Goal: Transaction & Acquisition: Purchase product/service

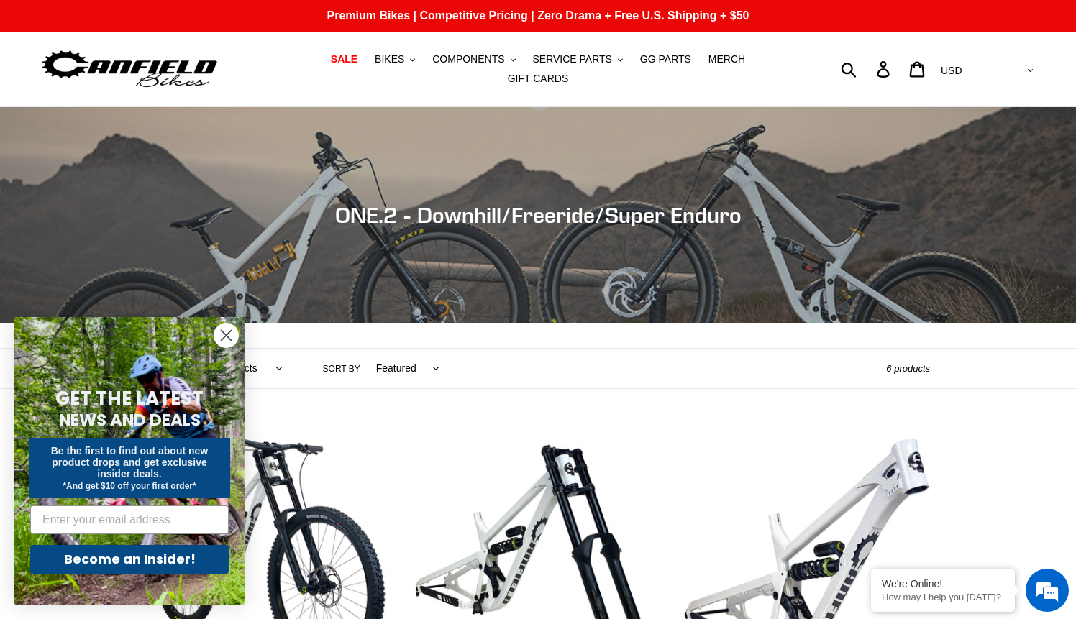
click at [331, 65] on span "SALE" at bounding box center [344, 59] width 27 height 12
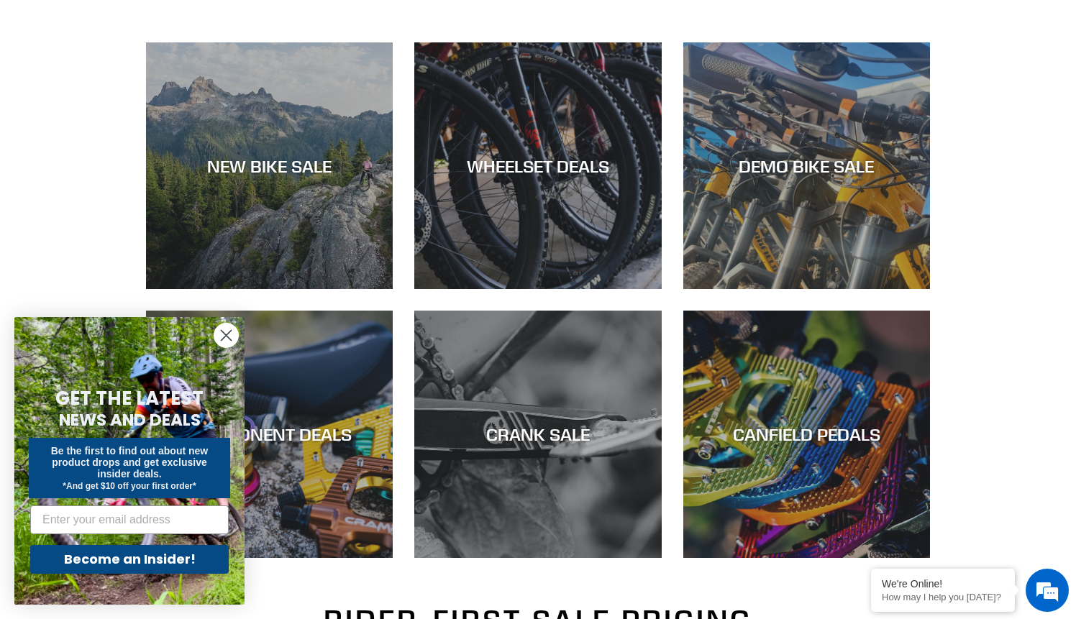
scroll to position [396, 0]
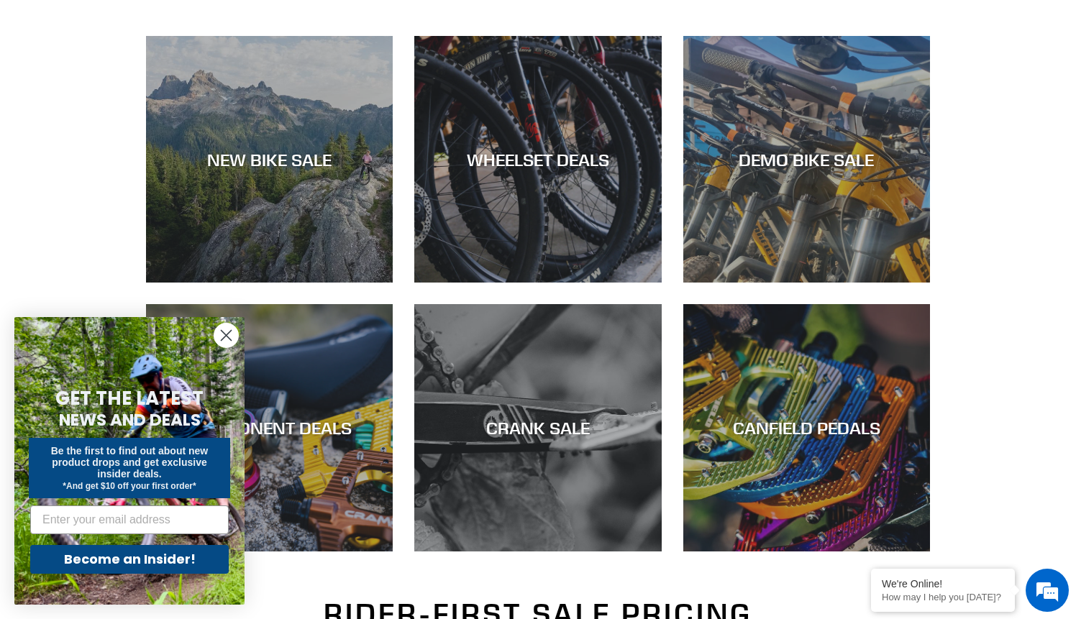
click at [222, 337] on circle "Close dialog" at bounding box center [226, 336] width 24 height 24
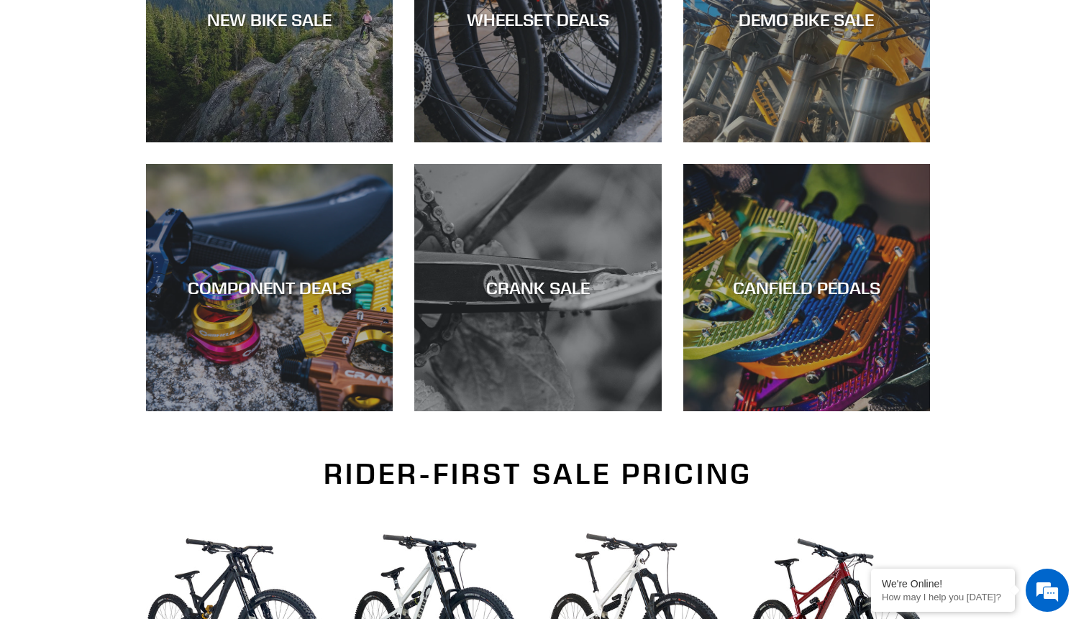
scroll to position [345, 0]
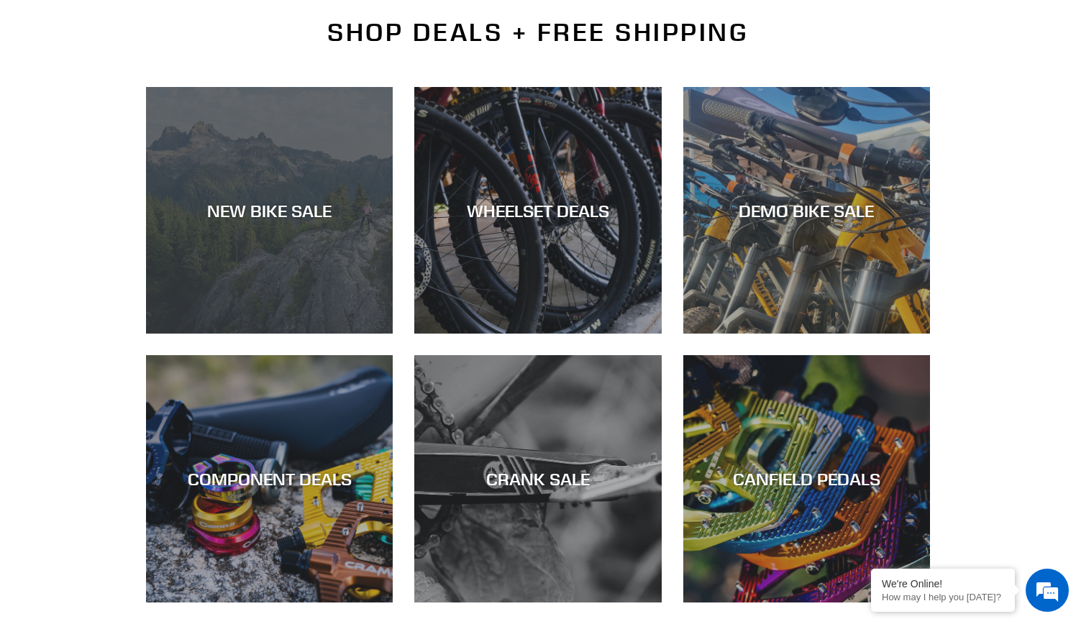
click at [265, 334] on div "NEW BIKE SALE" at bounding box center [269, 334] width 247 height 0
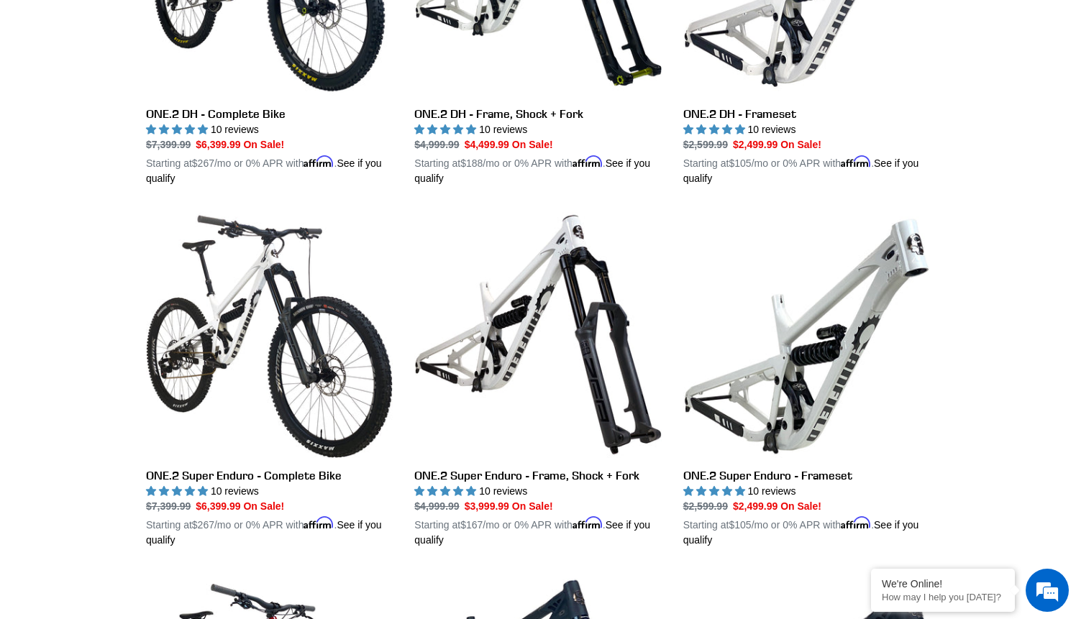
scroll to position [940, 0]
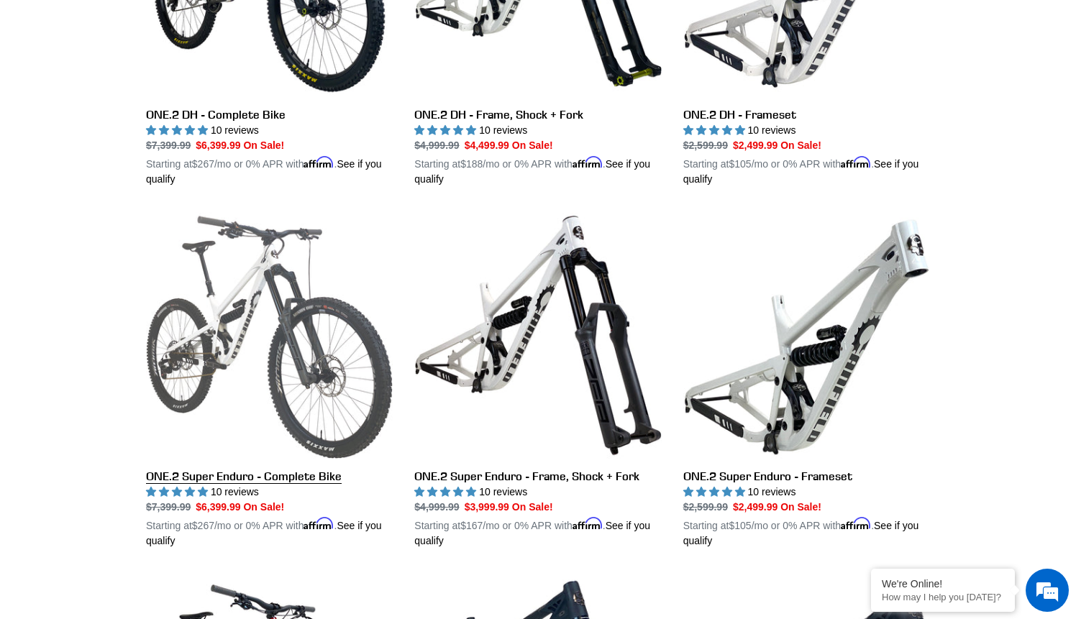
click at [263, 305] on link "ONE.2 Super Enduro - Complete Bike" at bounding box center [269, 380] width 247 height 337
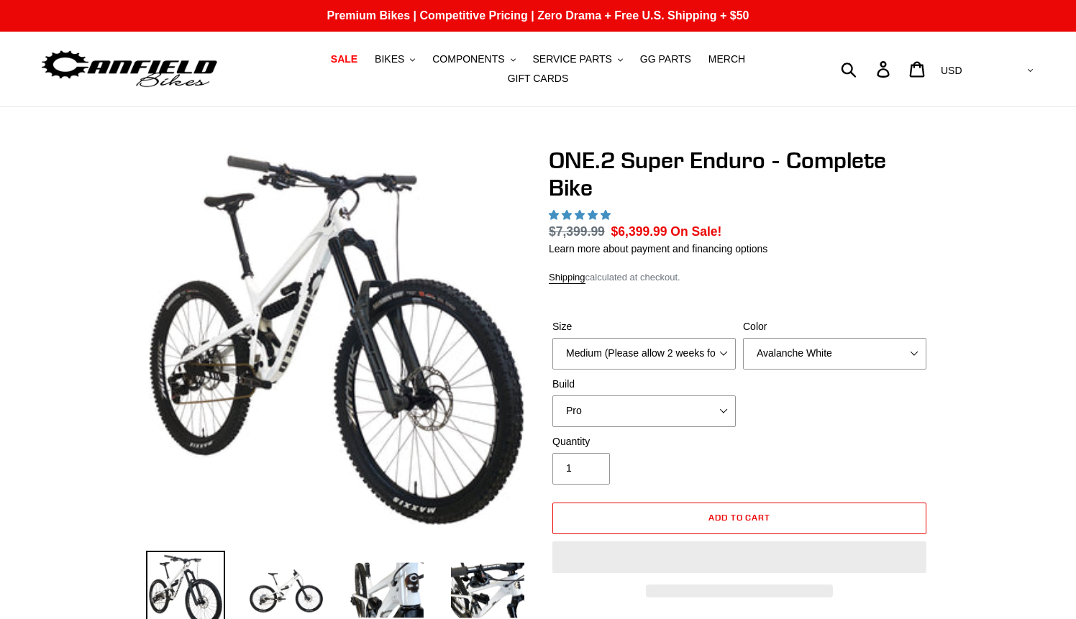
select select "highest-rating"
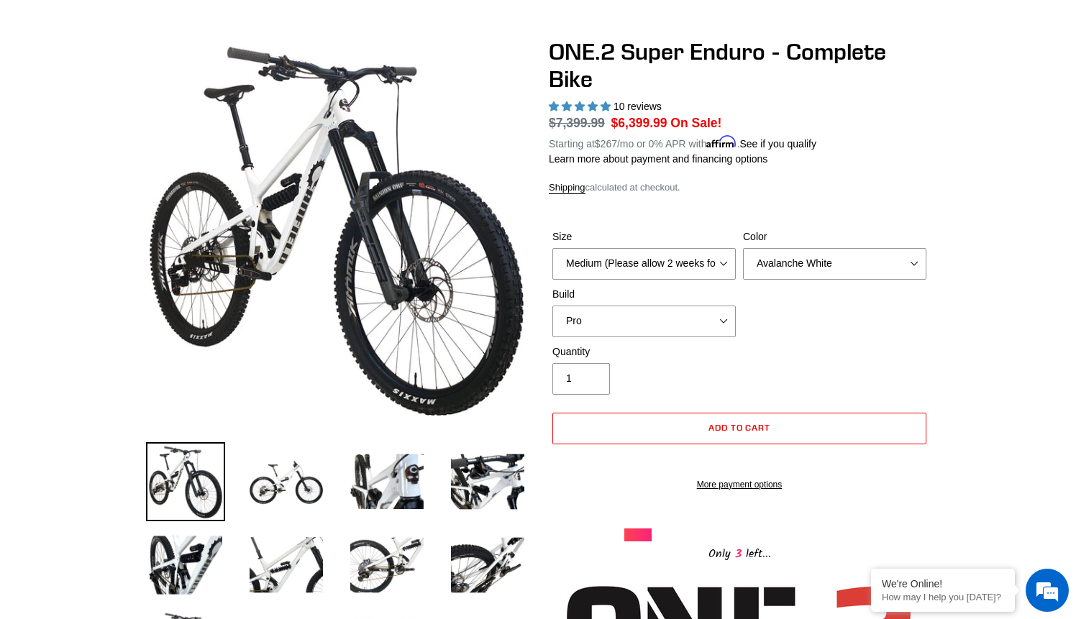
scroll to position [106, 0]
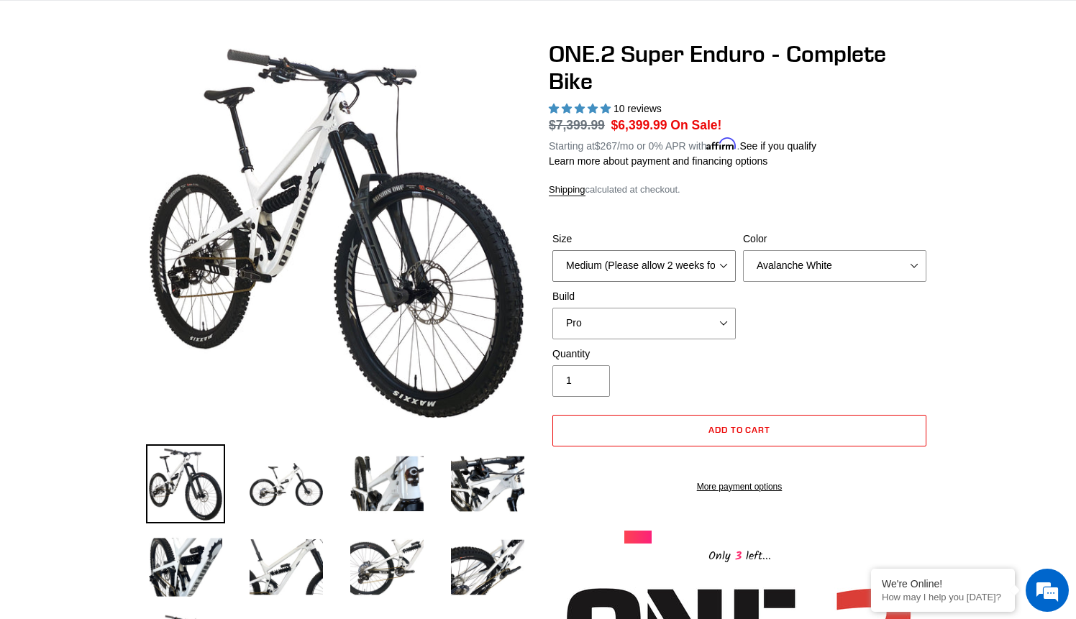
click at [704, 258] on select "Medium (Please allow 2 weeks for delivery) Large (Sold Out)" at bounding box center [643, 266] width 183 height 32
select select "Large (Sold Out)"
click at [552, 250] on select "Medium (Please allow 2 weeks for delivery) Large (Sold Out)" at bounding box center [643, 266] width 183 height 32
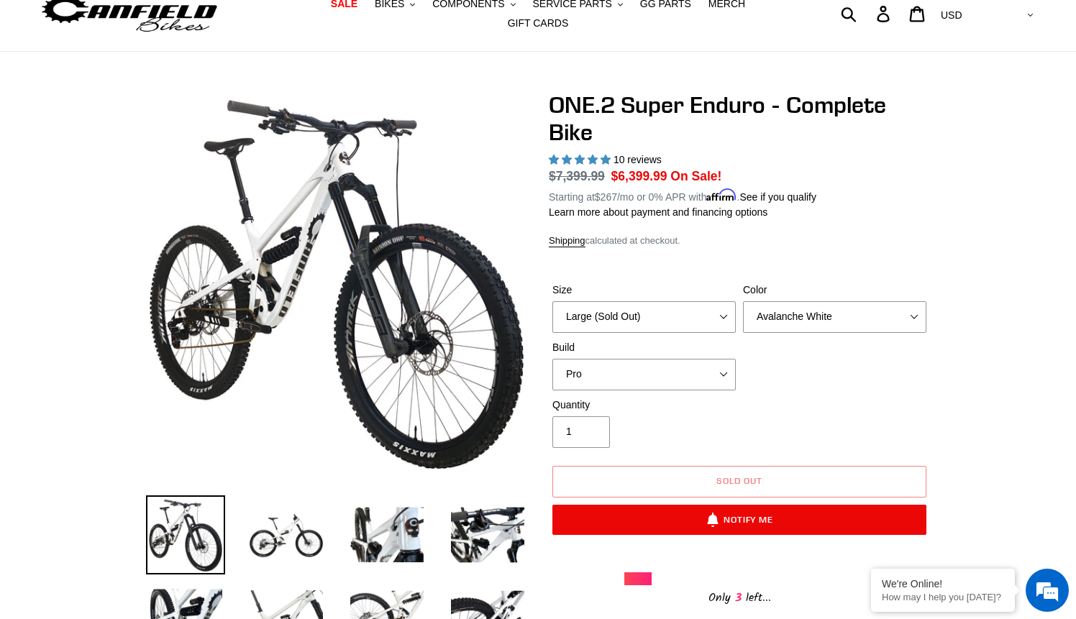
scroll to position [38, 0]
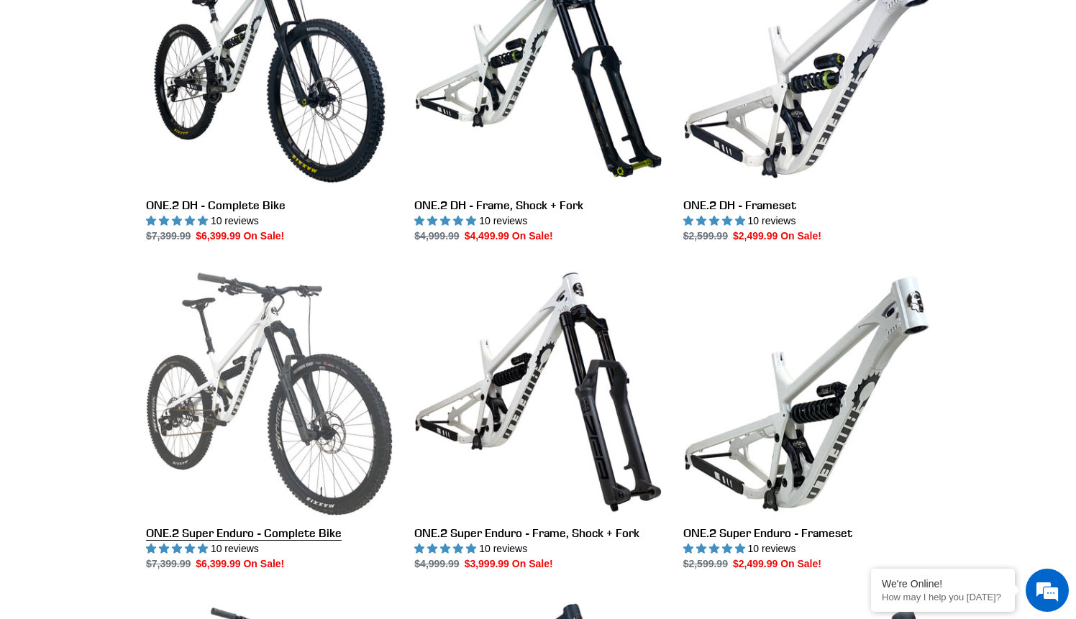
scroll to position [741, 0]
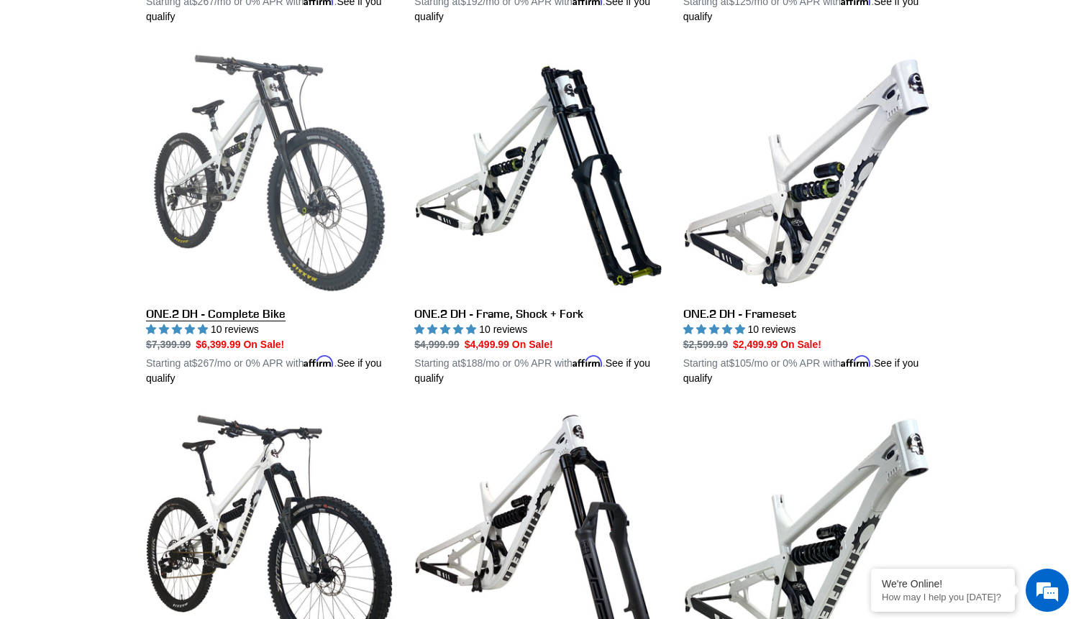
click at [261, 137] on link "ONE.2 DH - Complete Bike" at bounding box center [269, 218] width 247 height 337
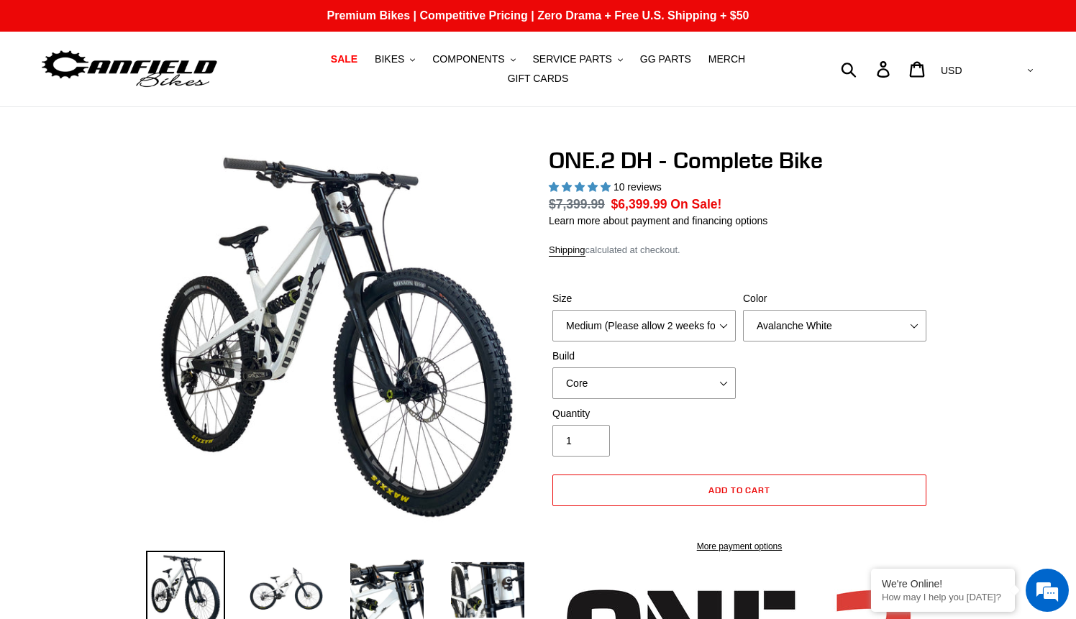
select select "highest-rating"
click at [693, 318] on select "Medium (Please allow 2 weeks for delivery) Large (Sold Out)" at bounding box center [643, 326] width 183 height 32
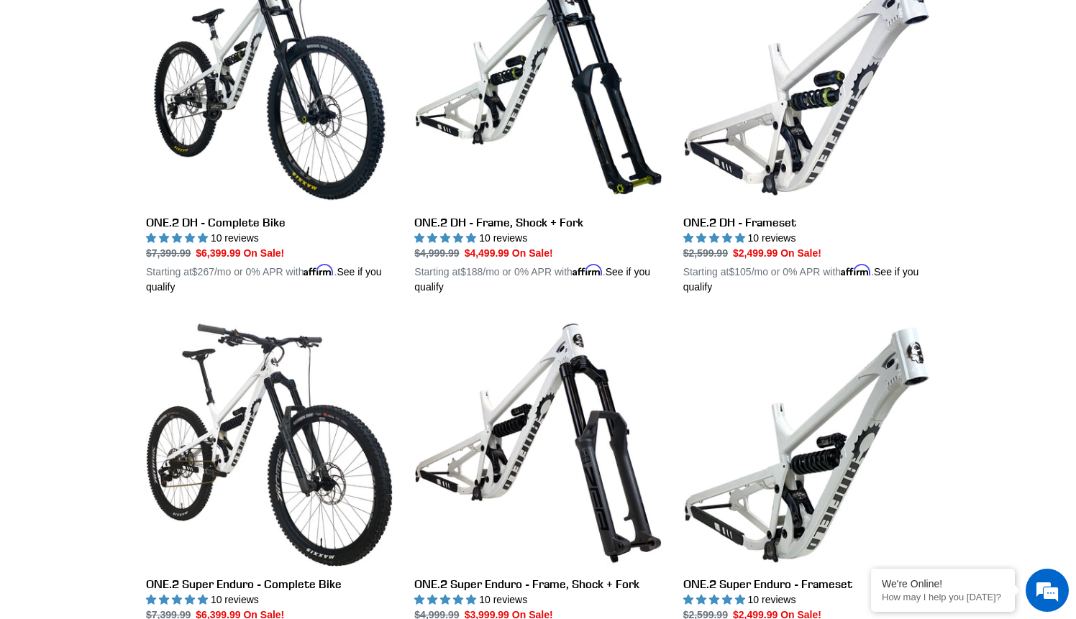
scroll to position [854, 0]
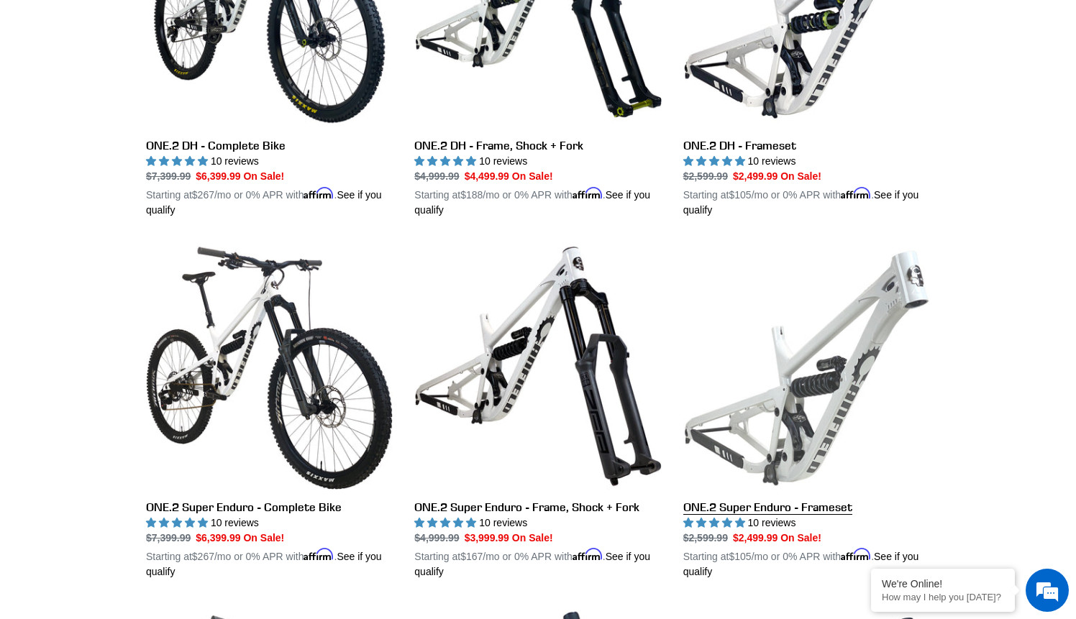
click at [838, 368] on link "ONE.2 Super Enduro - Frameset" at bounding box center [806, 411] width 247 height 337
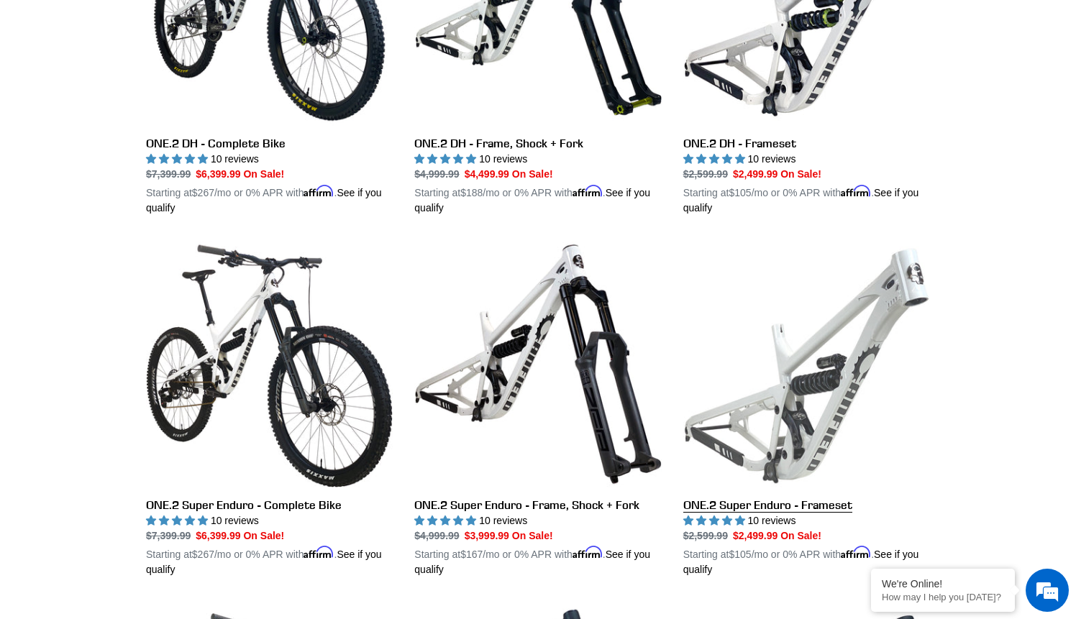
scroll to position [913, 0]
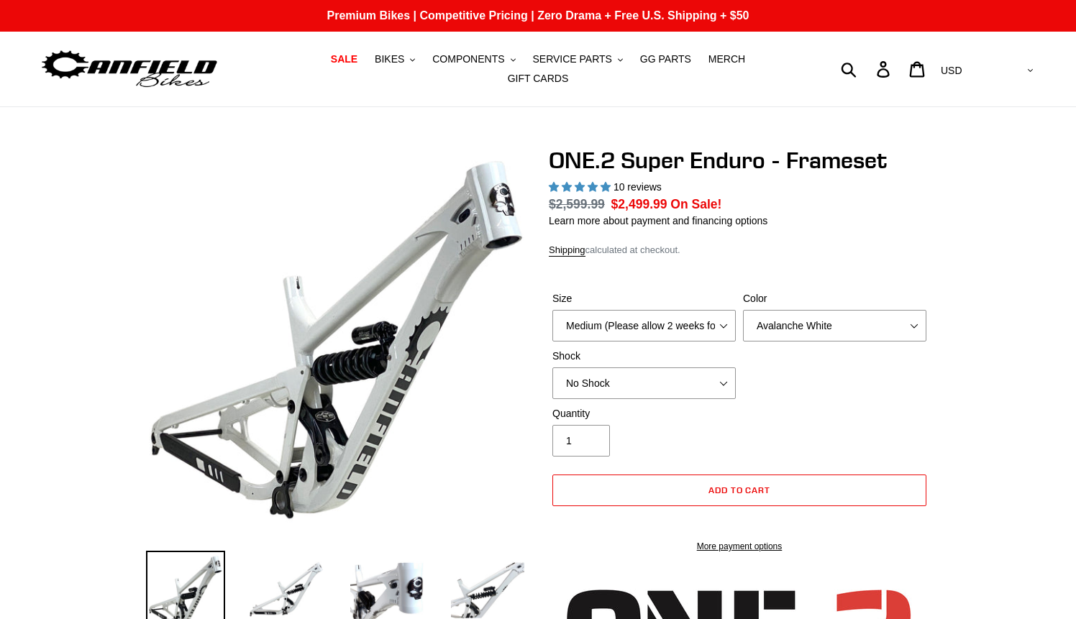
select select "highest-rating"
click at [718, 306] on label "Size" at bounding box center [643, 298] width 183 height 15
click at [718, 310] on select "Medium (Please allow 2 weeks for delivery) Large (Sold Out)" at bounding box center [643, 326] width 183 height 32
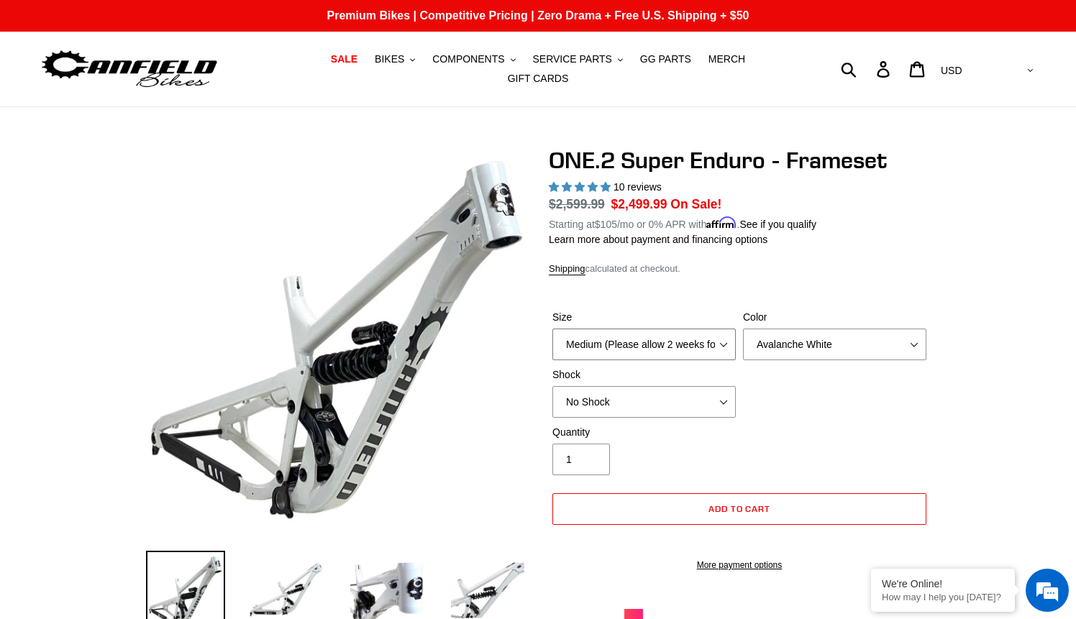
click at [717, 332] on select "Medium (Please allow 2 weeks for delivery) Large (Sold Out)" at bounding box center [643, 345] width 183 height 32
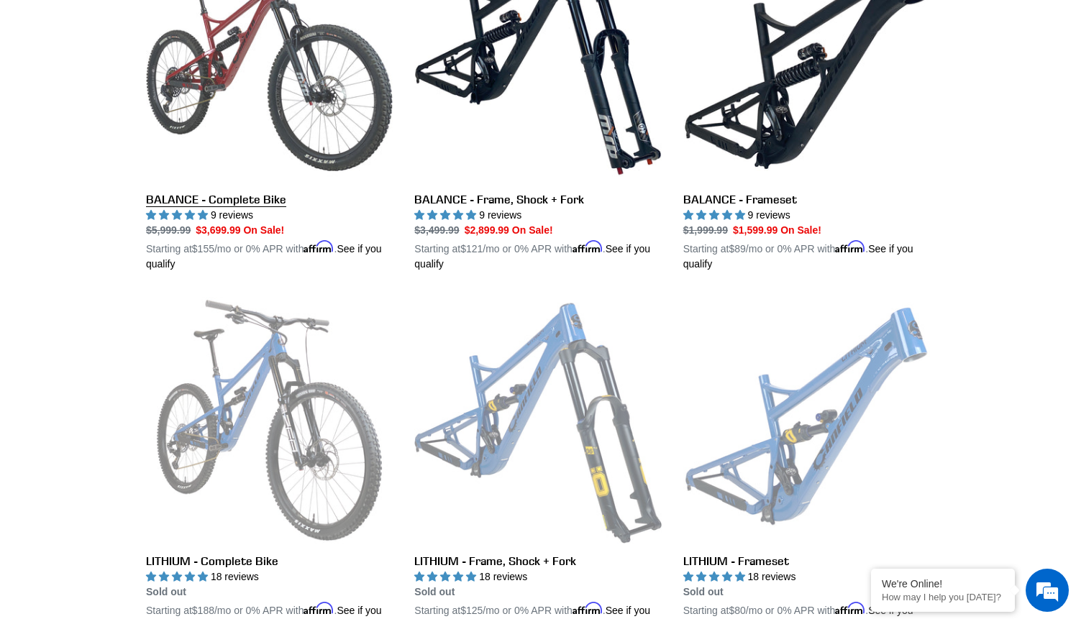
scroll to position [1592, 0]
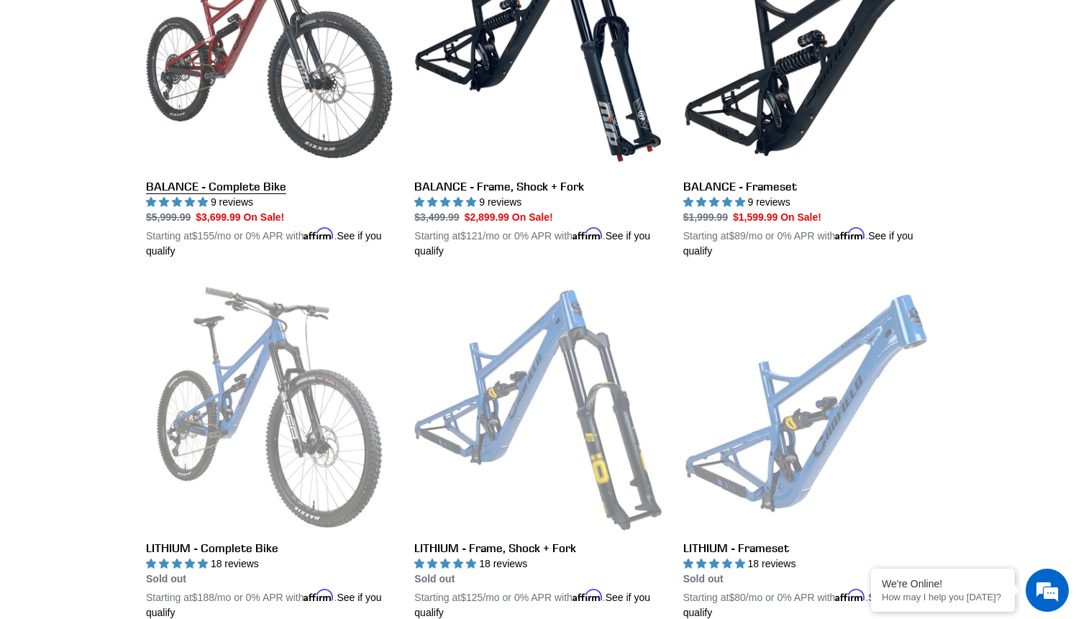
click at [296, 111] on link "BALANCE - Complete Bike" at bounding box center [269, 90] width 247 height 337
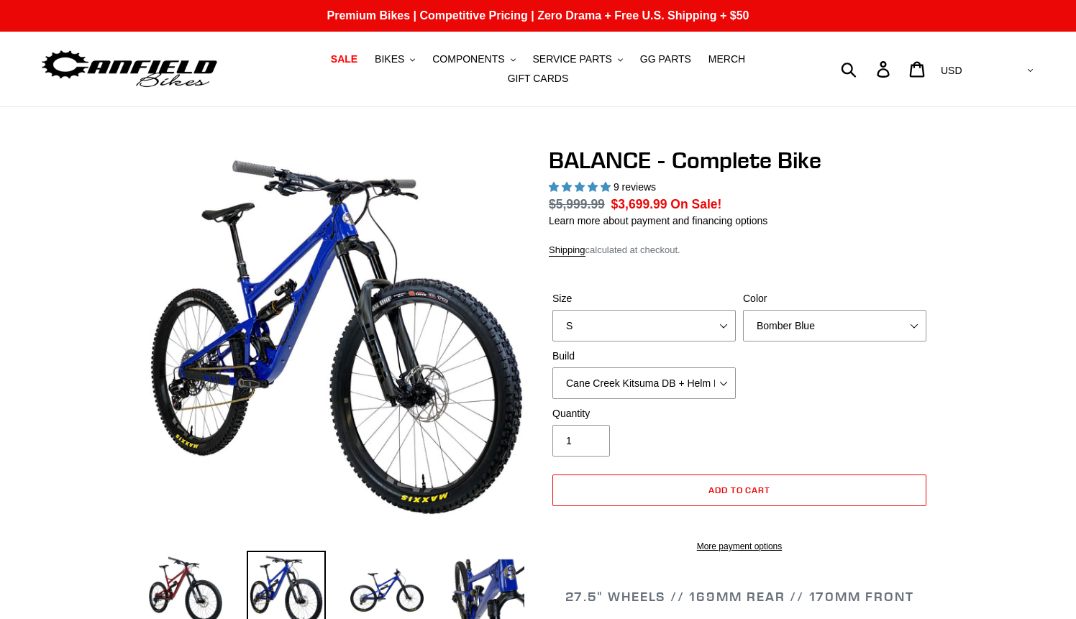
select select "highest-rating"
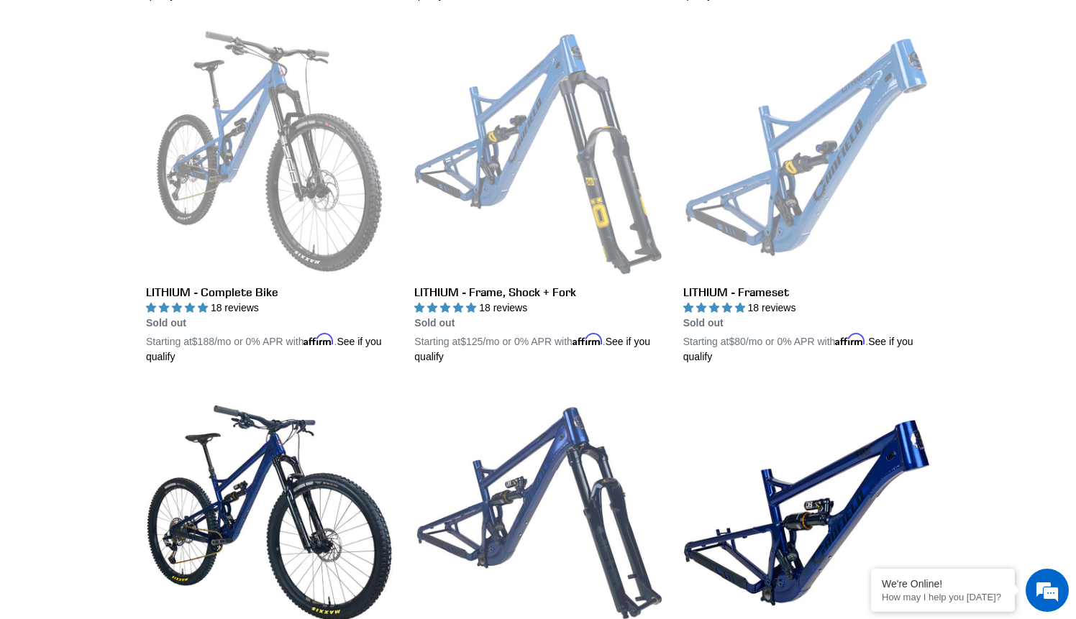
scroll to position [1810, 0]
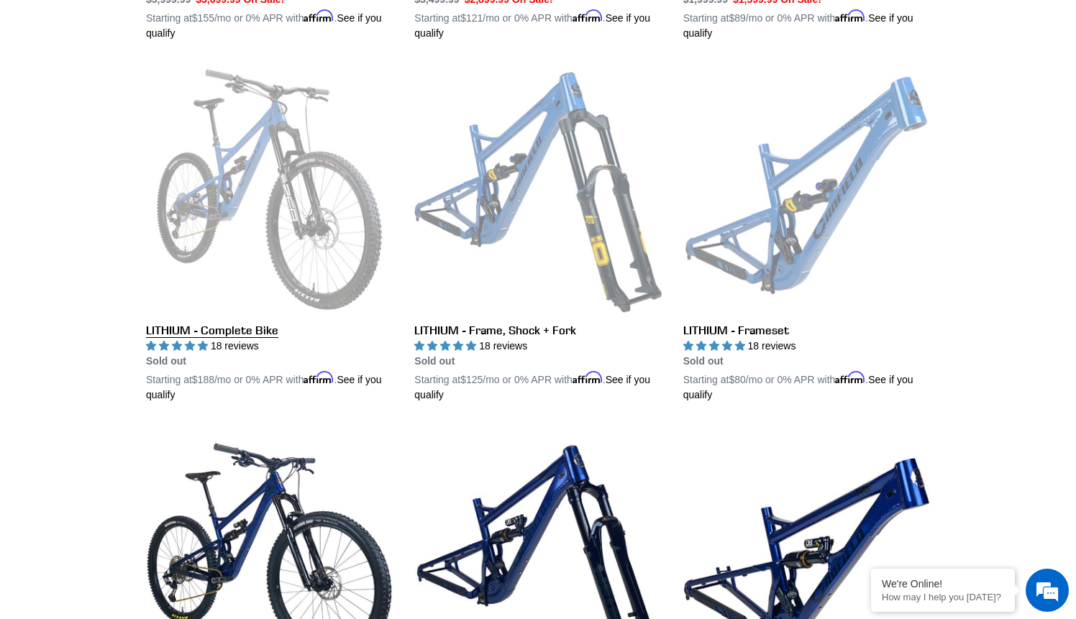
click at [324, 238] on link "LITHIUM - Complete Bike" at bounding box center [269, 234] width 247 height 337
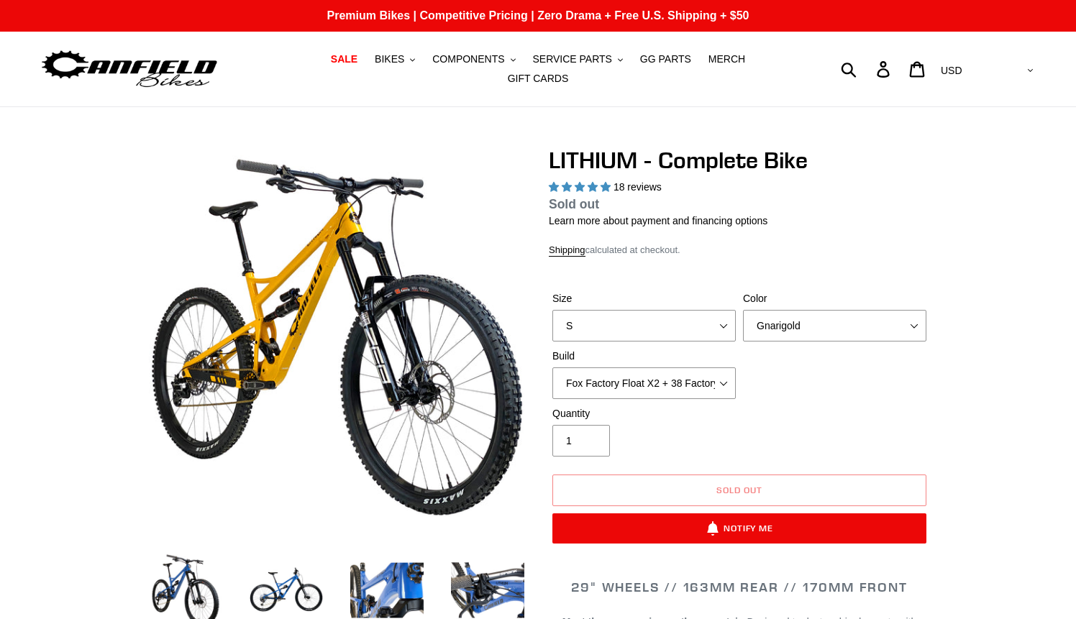
select select "highest-rating"
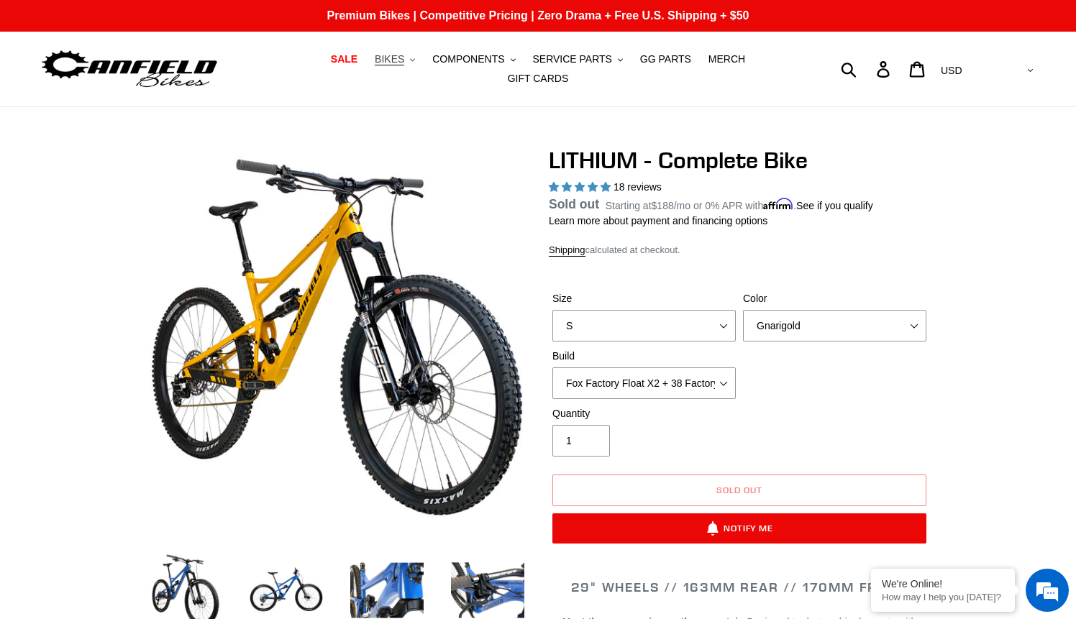
click at [375, 63] on span "BIKES" at bounding box center [389, 59] width 29 height 12
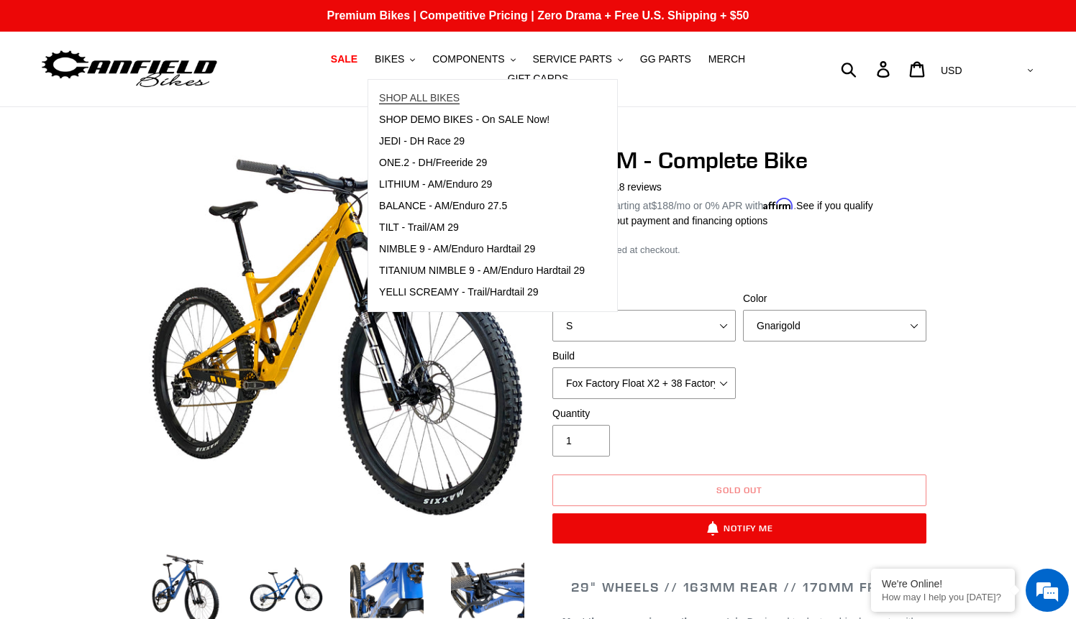
click at [387, 104] on span "SHOP ALL BIKES" at bounding box center [419, 98] width 81 height 12
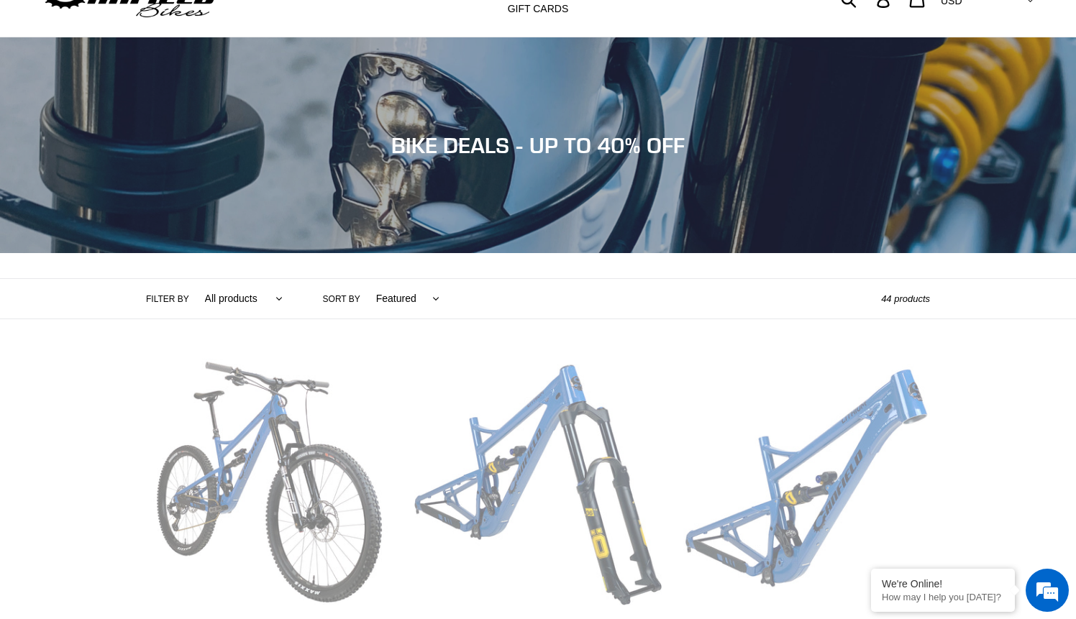
scroll to position [71, 0]
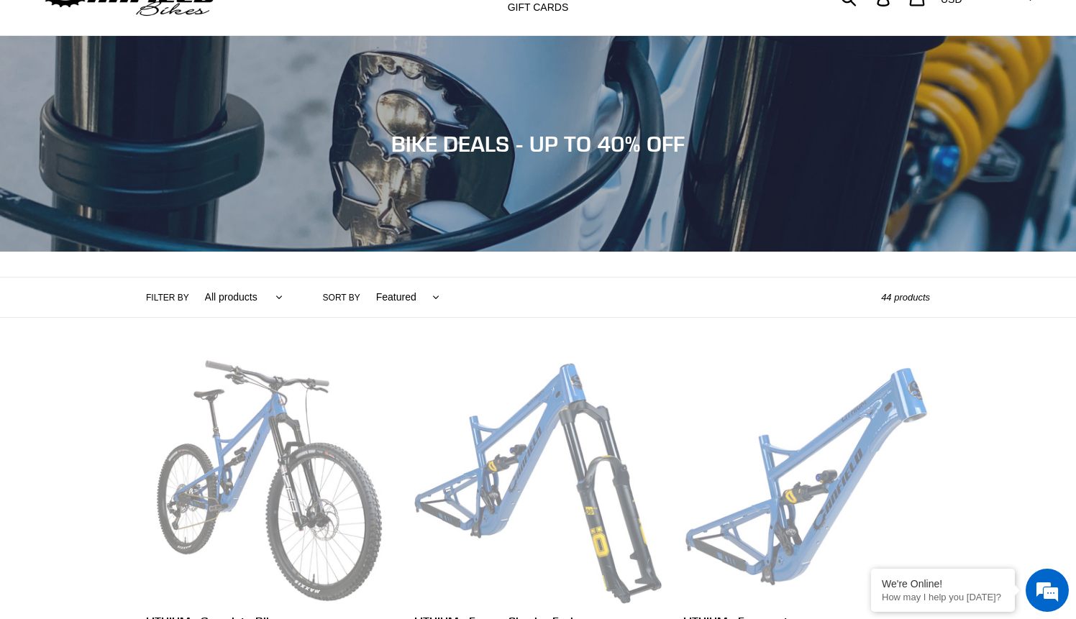
click at [251, 287] on select "All products 275 29er balance BFCM23 BFCM24 CBF DEMO BIKE Downhill Enduro Full …" at bounding box center [240, 298] width 96 height 40
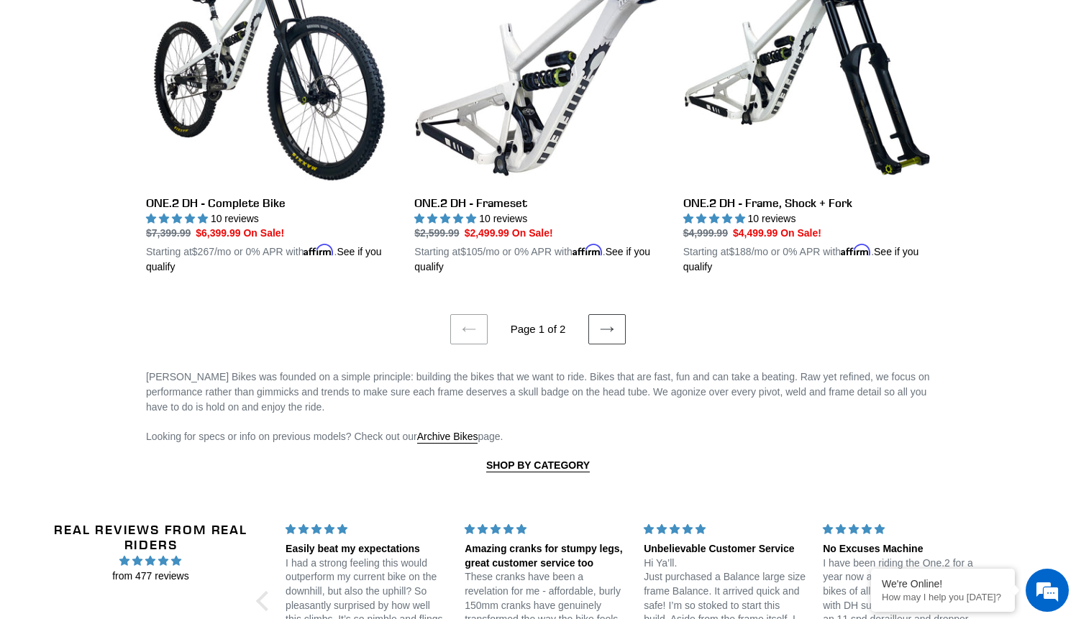
scroll to position [3021, 0]
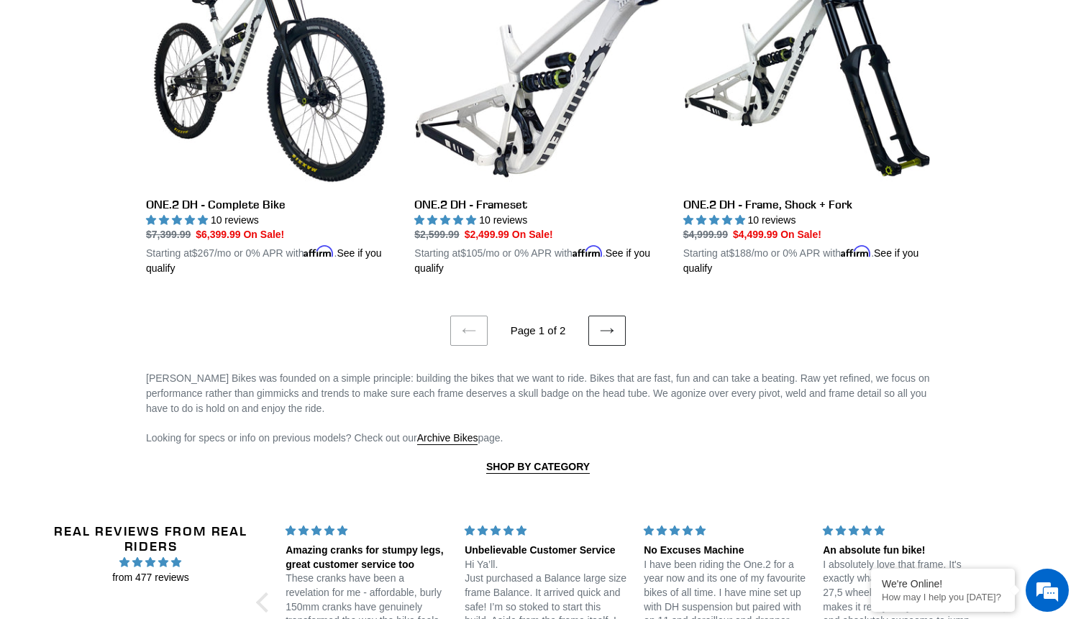
click at [600, 324] on icon at bounding box center [607, 331] width 14 height 14
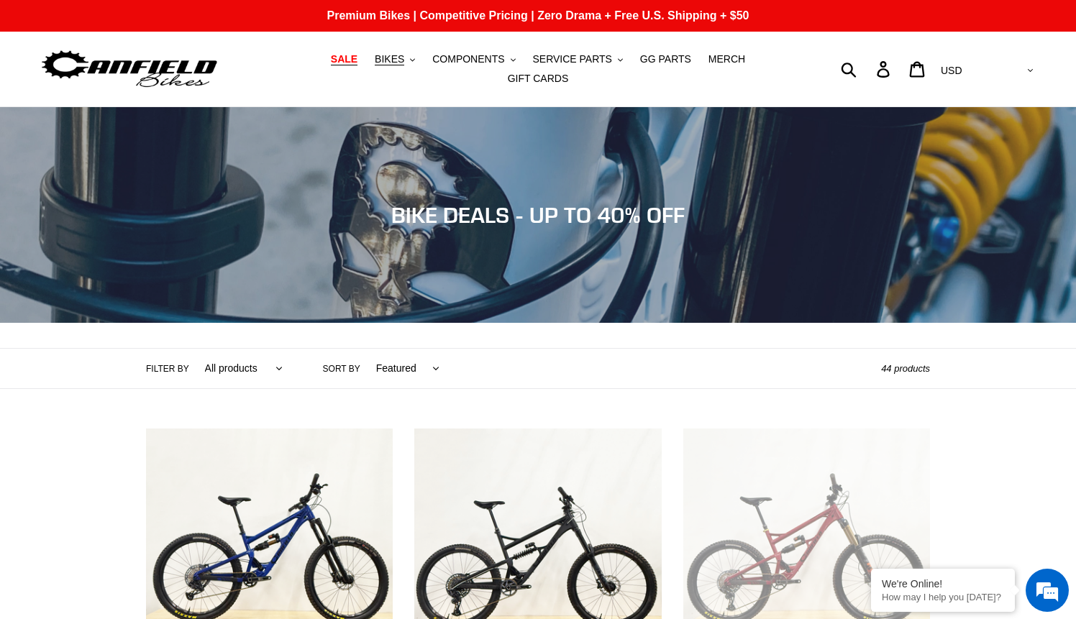
click at [331, 64] on span "SALE" at bounding box center [344, 59] width 27 height 12
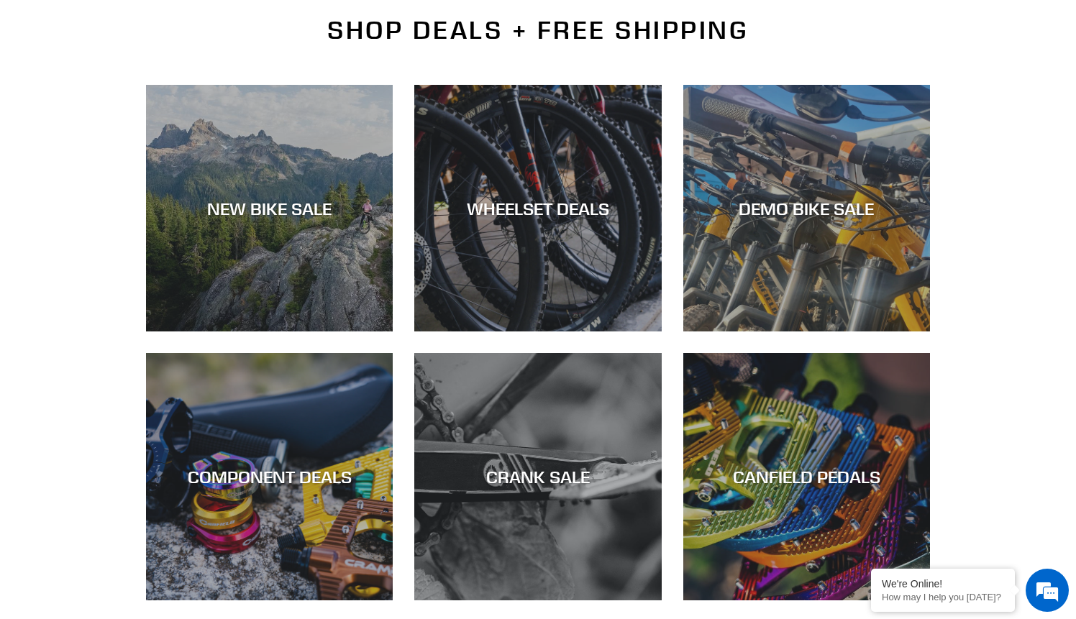
scroll to position [360, 0]
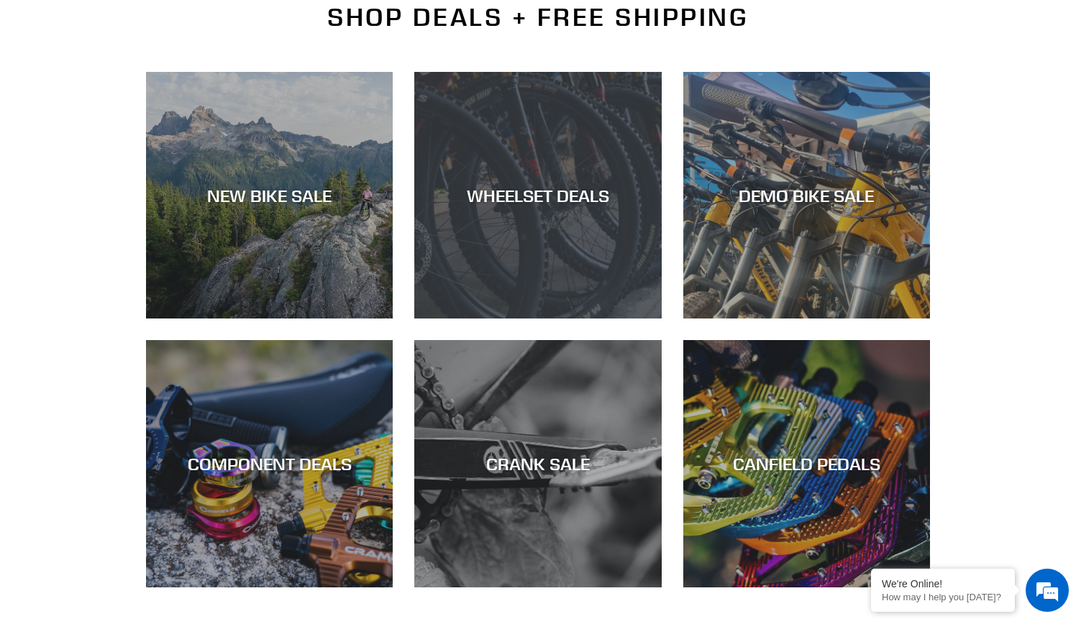
click at [552, 319] on div "WHEELSET DEALS" at bounding box center [537, 319] width 247 height 0
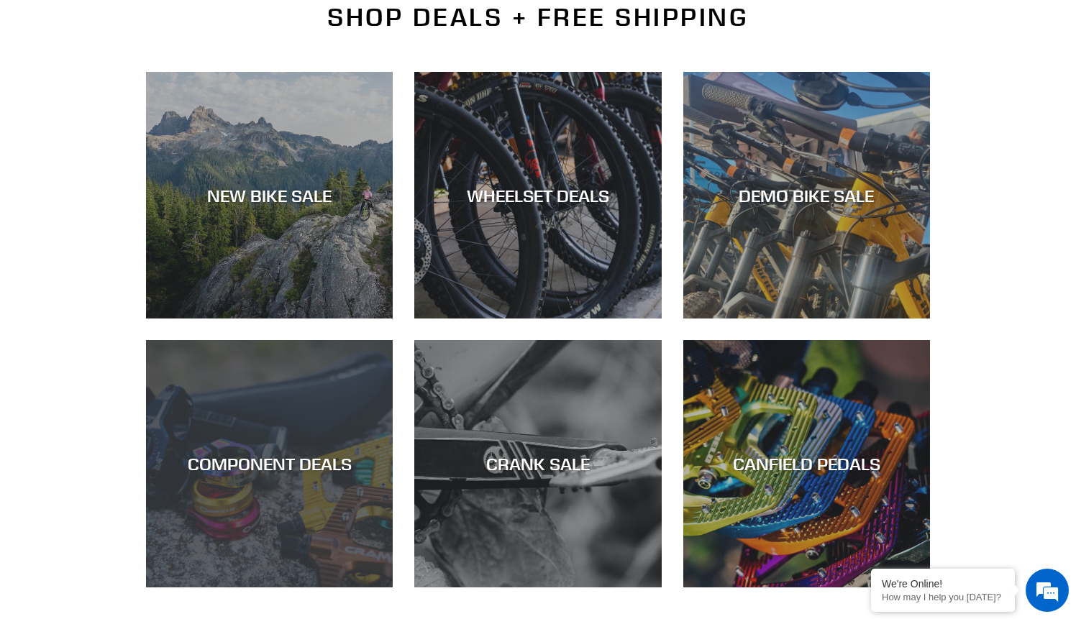
click at [334, 588] on div "COMPONENT DEALS" at bounding box center [269, 588] width 247 height 0
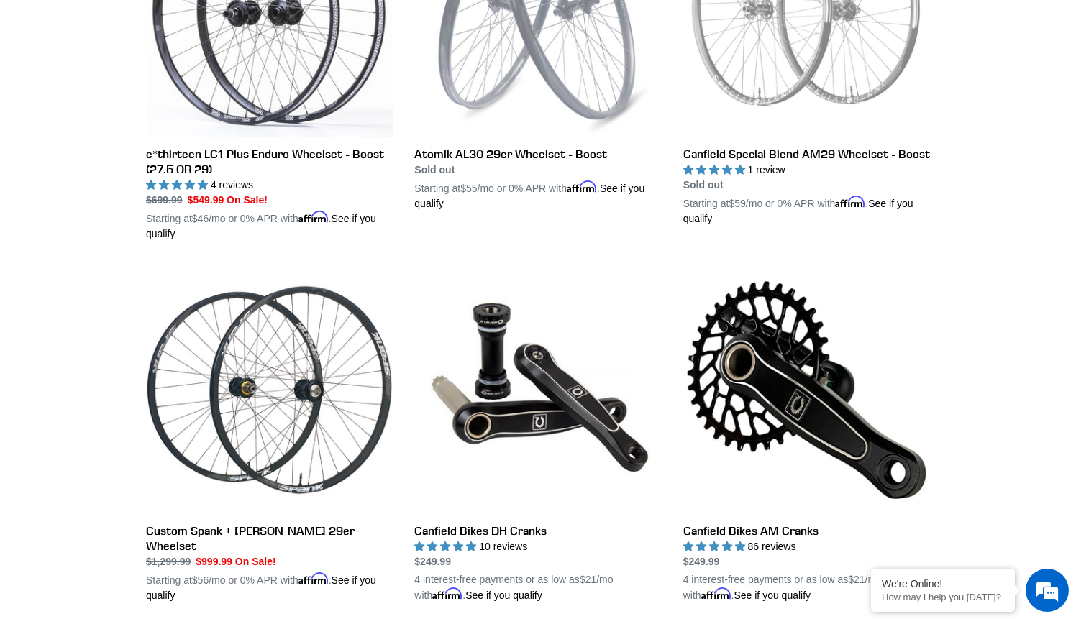
scroll to position [535, 0]
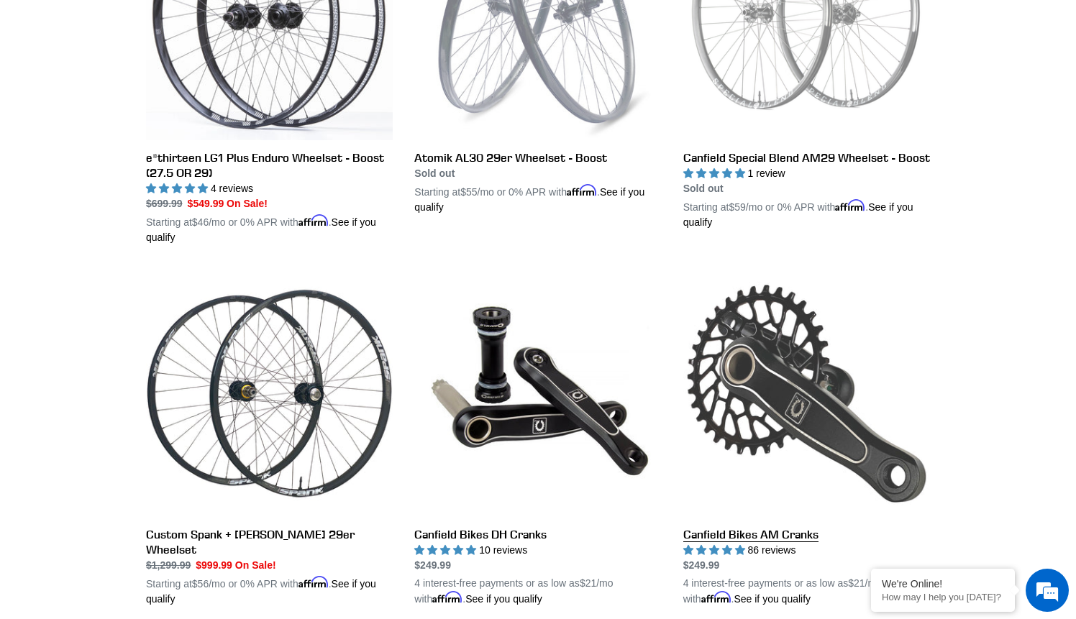
click at [811, 396] on link "Canfield Bikes AM Cranks" at bounding box center [806, 438] width 247 height 337
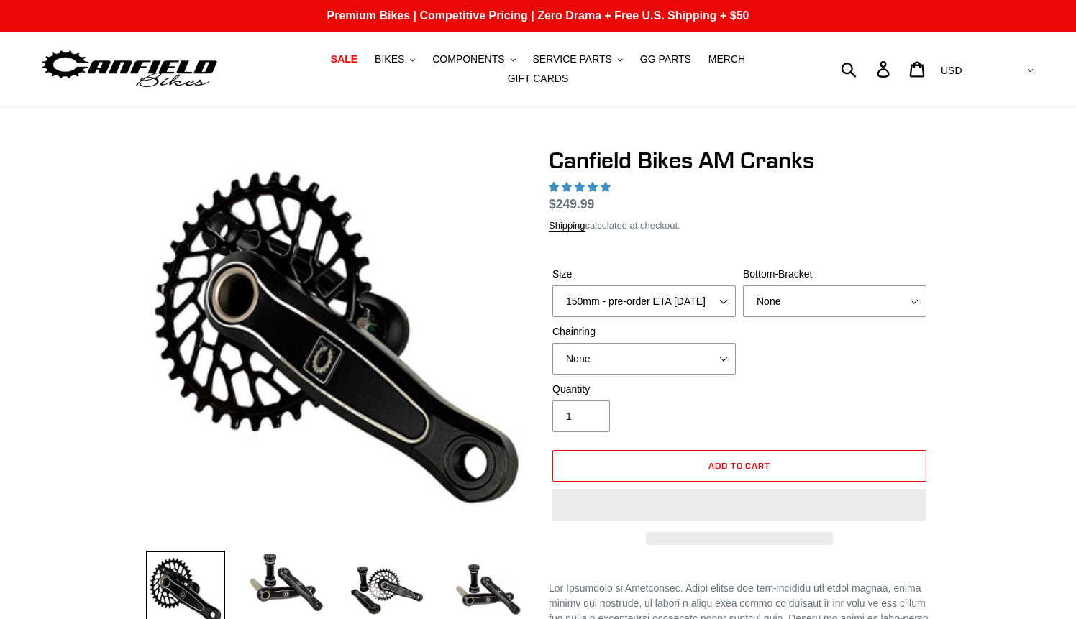
select select "highest-rating"
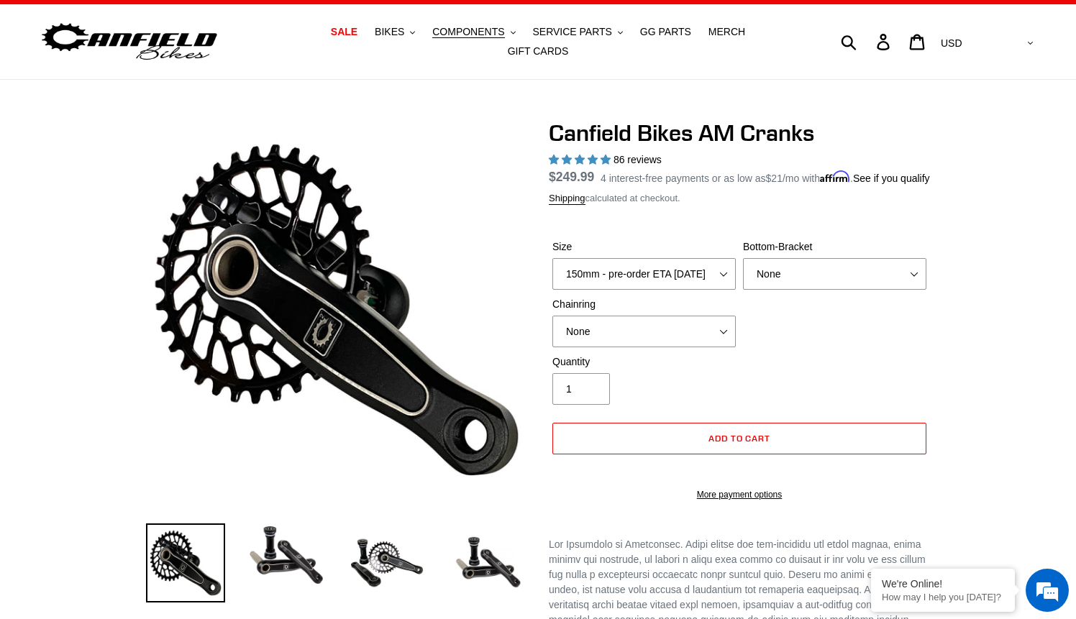
scroll to position [59, 0]
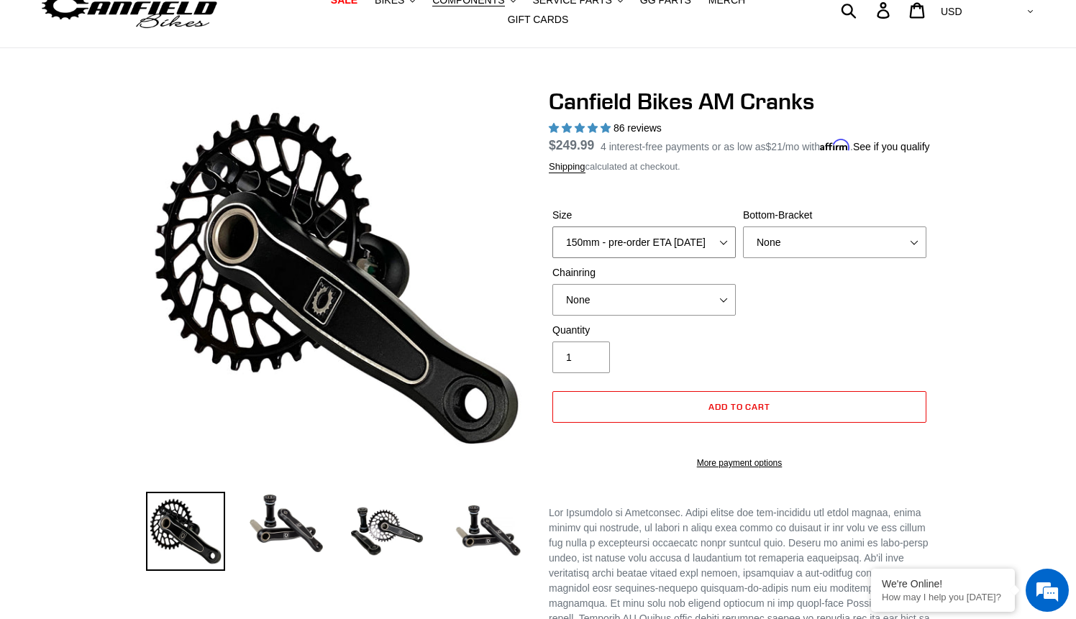
click at [714, 247] on select "150mm - pre-order ETA [DATE] 155mm - pre-order ETA [DATE] 160mm - pre-order ETA…" at bounding box center [643, 243] width 183 height 32
click at [875, 256] on select "None BSA Threaded 68/73mm Press Fit PF92" at bounding box center [834, 243] width 183 height 32
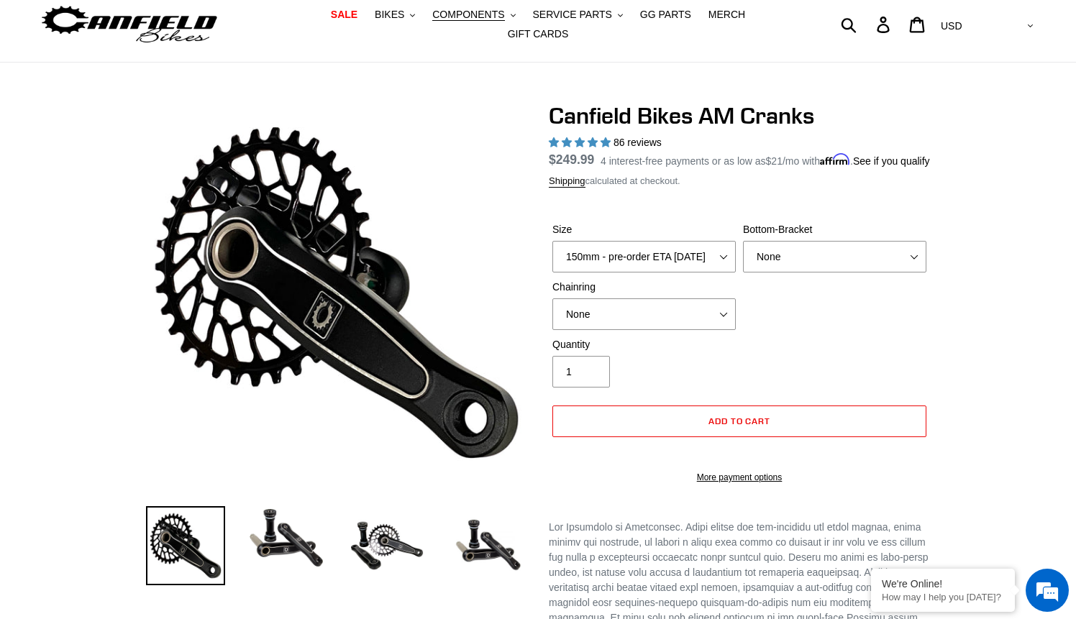
scroll to position [0, 0]
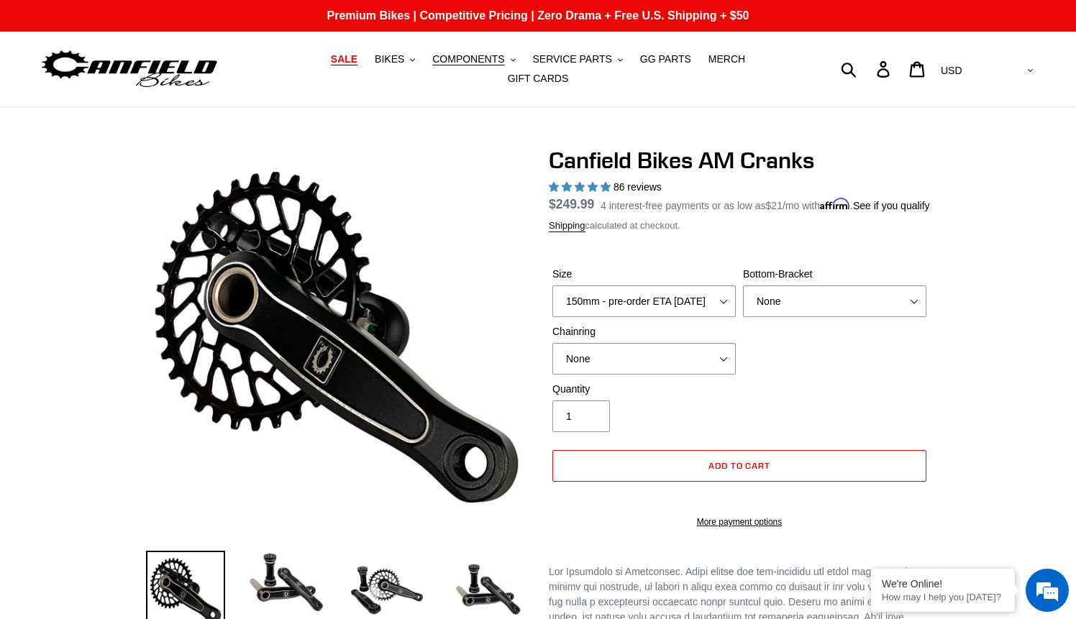
click at [331, 65] on span "SALE" at bounding box center [344, 59] width 27 height 12
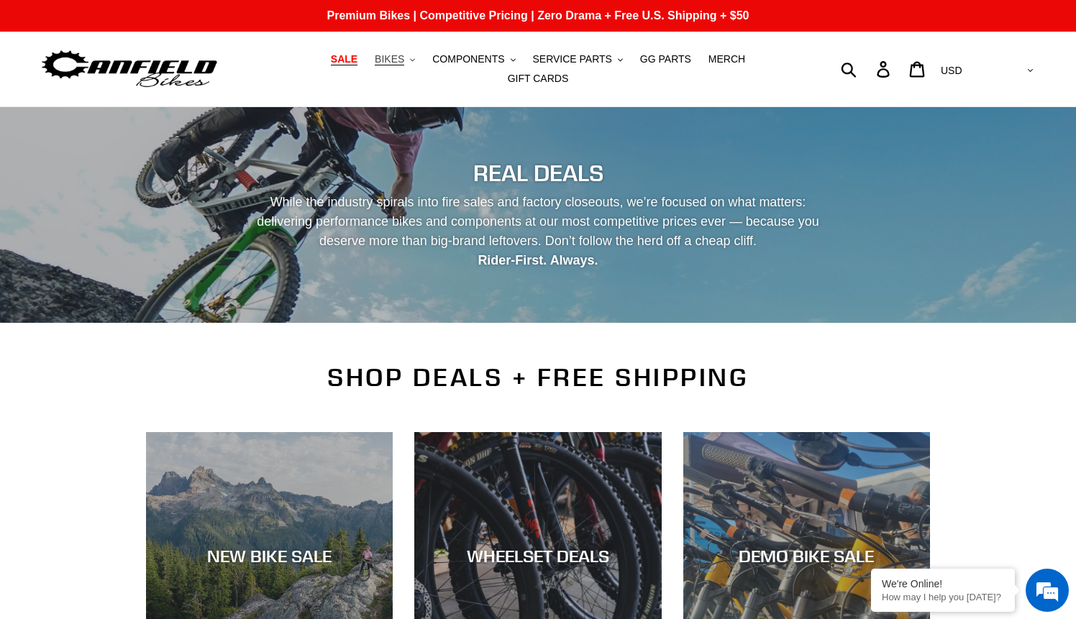
click at [375, 63] on span "BIKES" at bounding box center [389, 59] width 29 height 12
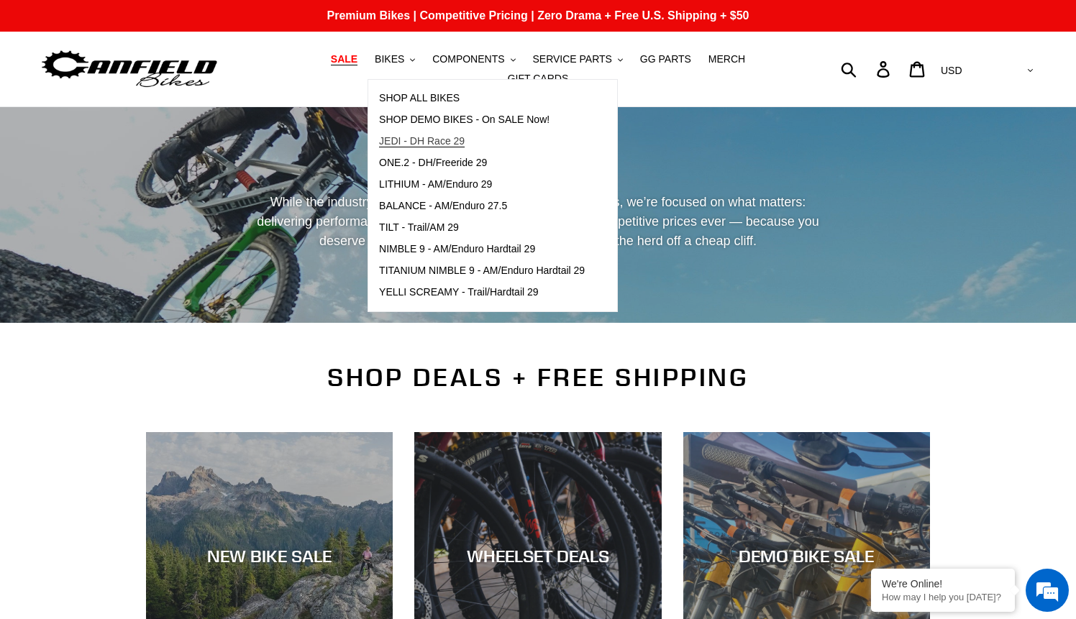
click at [392, 144] on span "JEDI - DH Race 29" at bounding box center [422, 141] width 86 height 12
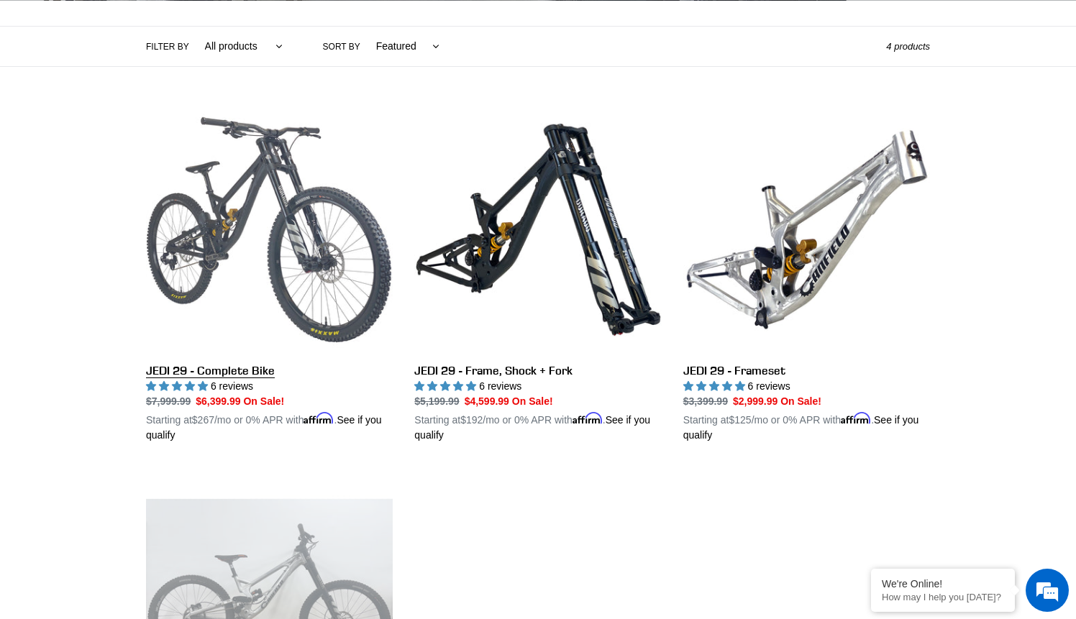
scroll to position [322, 0]
click at [320, 234] on link "JEDI 29 - Complete Bike" at bounding box center [269, 275] width 247 height 337
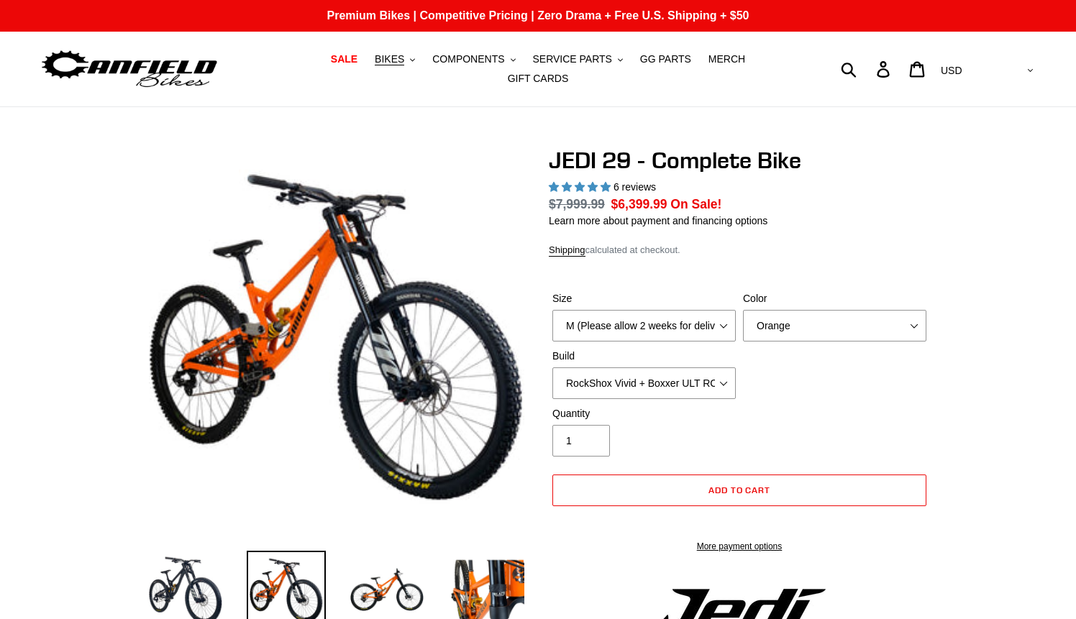
select select "highest-rating"
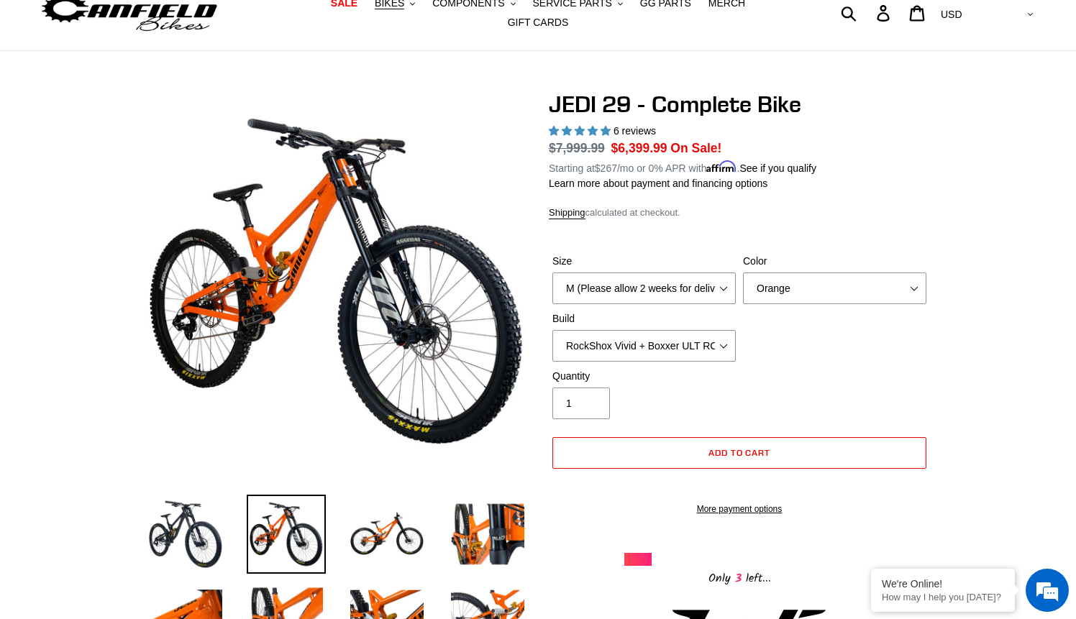
scroll to position [5, 0]
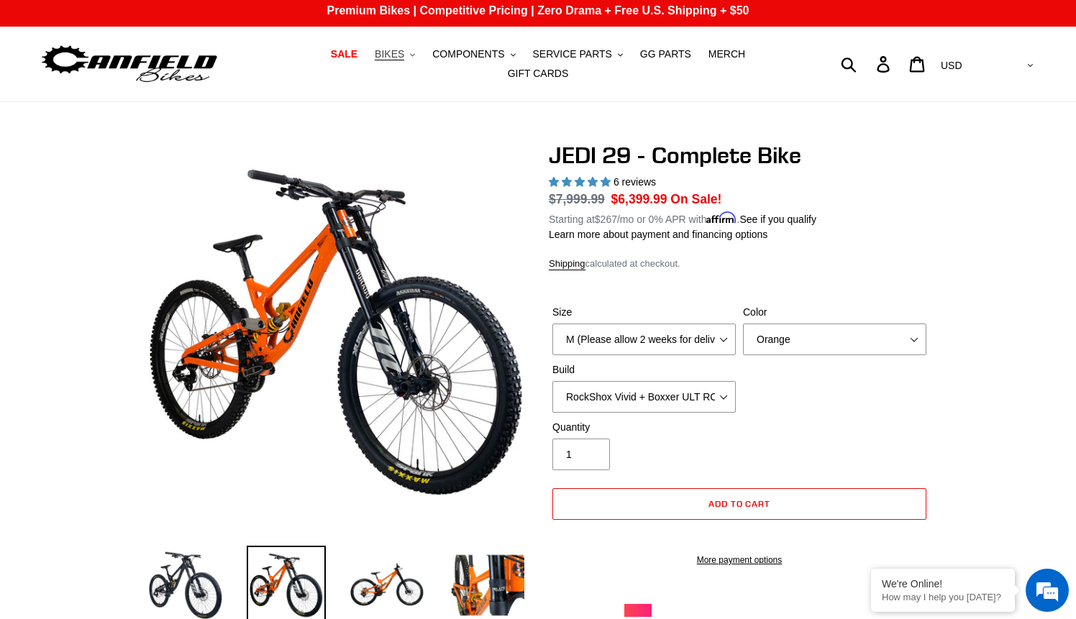
click at [375, 60] on span "BIKES" at bounding box center [389, 54] width 29 height 12
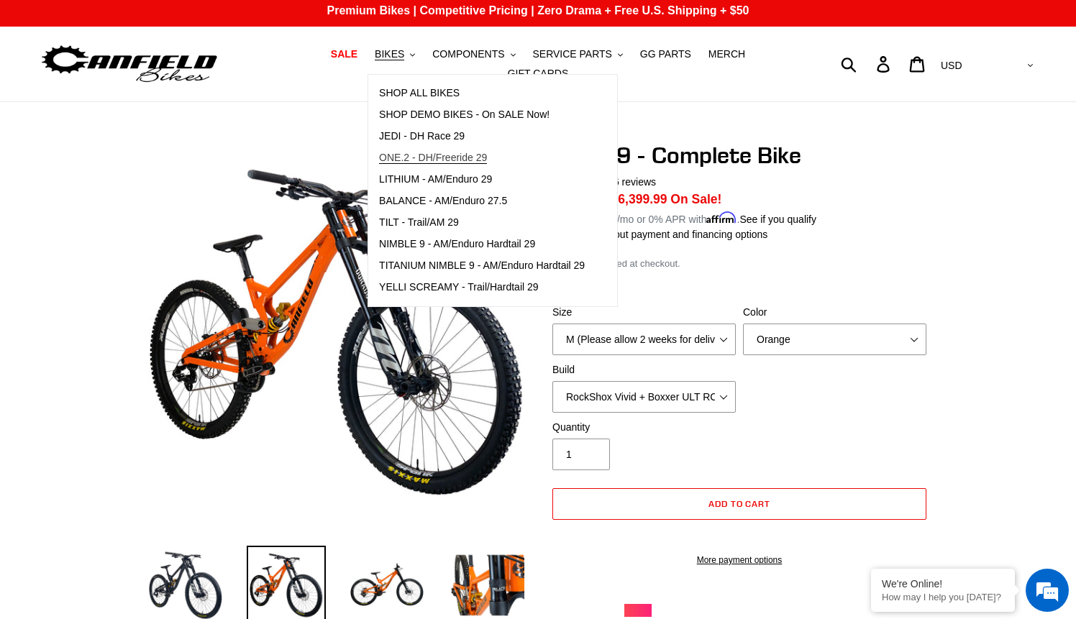
click at [413, 163] on span "ONE.2 - DH/Freeride 29" at bounding box center [433, 158] width 108 height 12
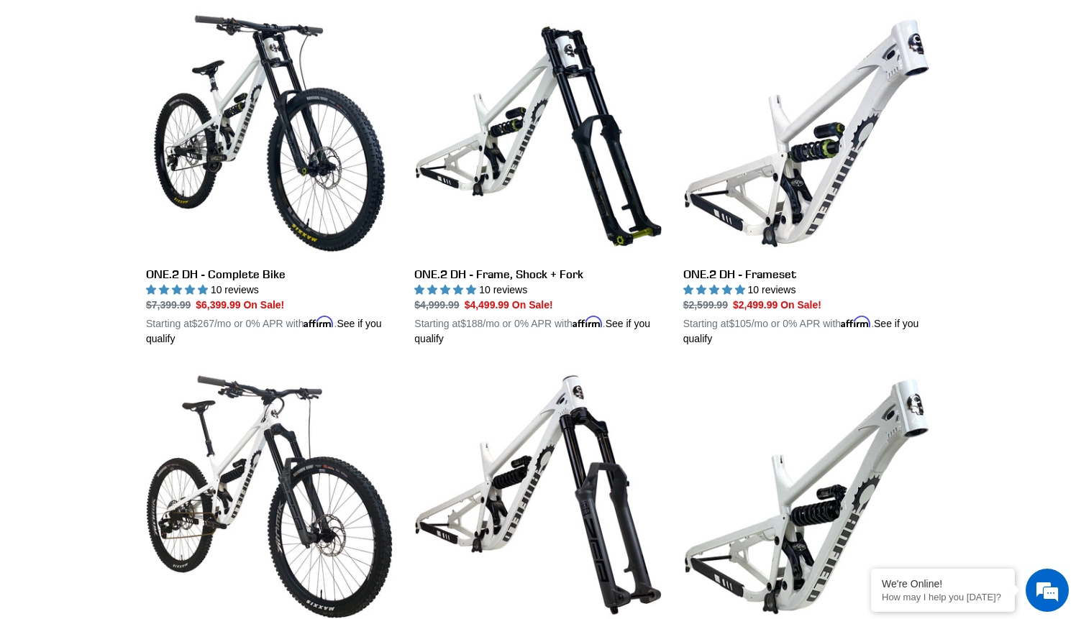
scroll to position [357, 0]
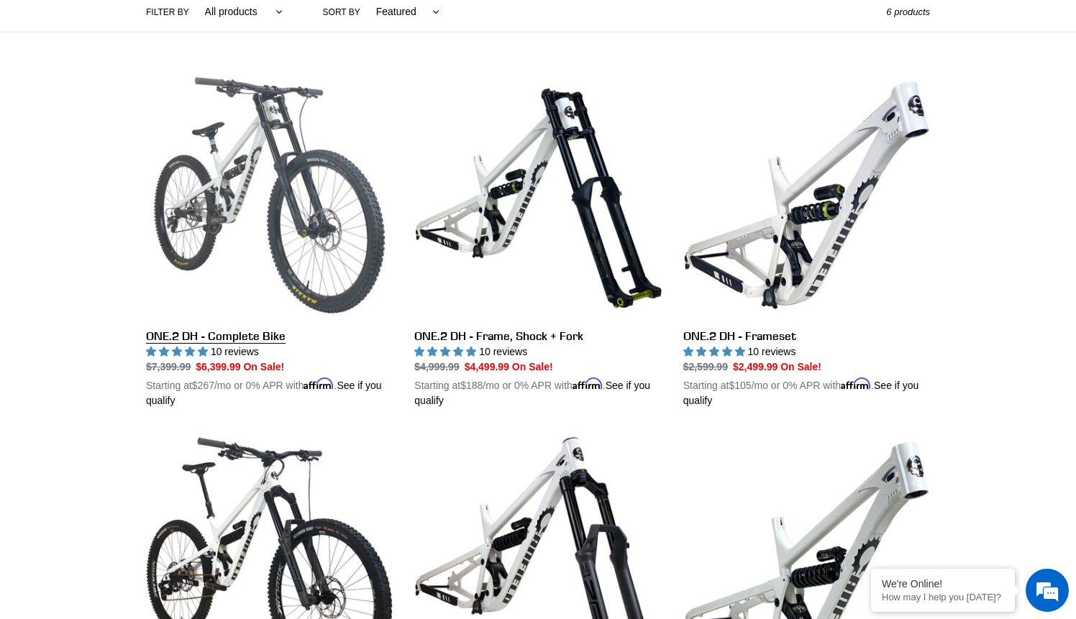
click at [316, 228] on link "ONE.2 DH - Complete Bike" at bounding box center [269, 240] width 247 height 337
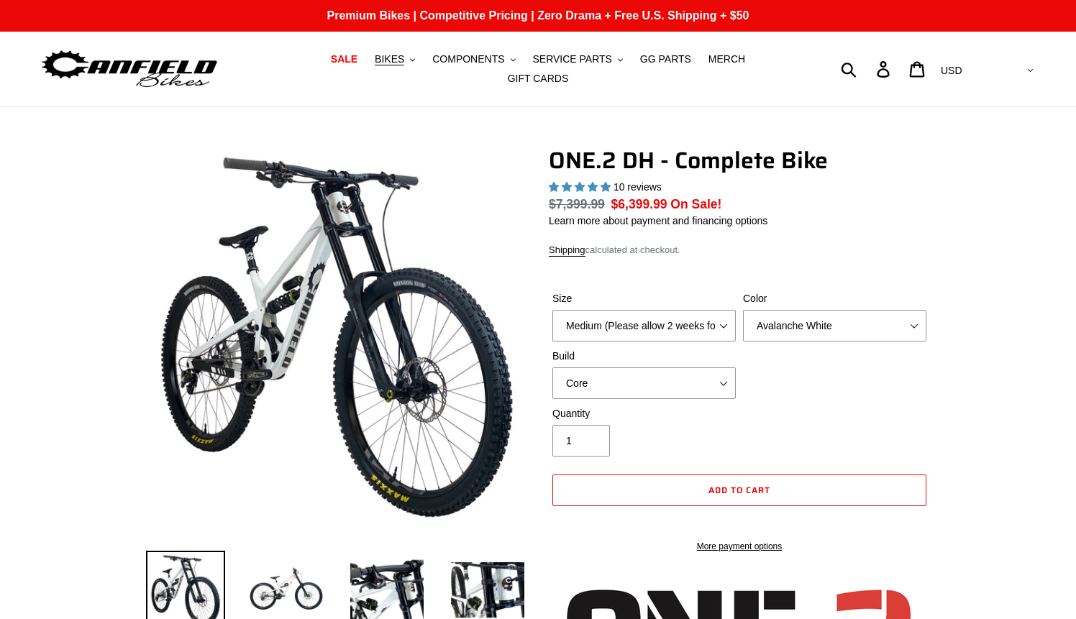
select select "highest-rating"
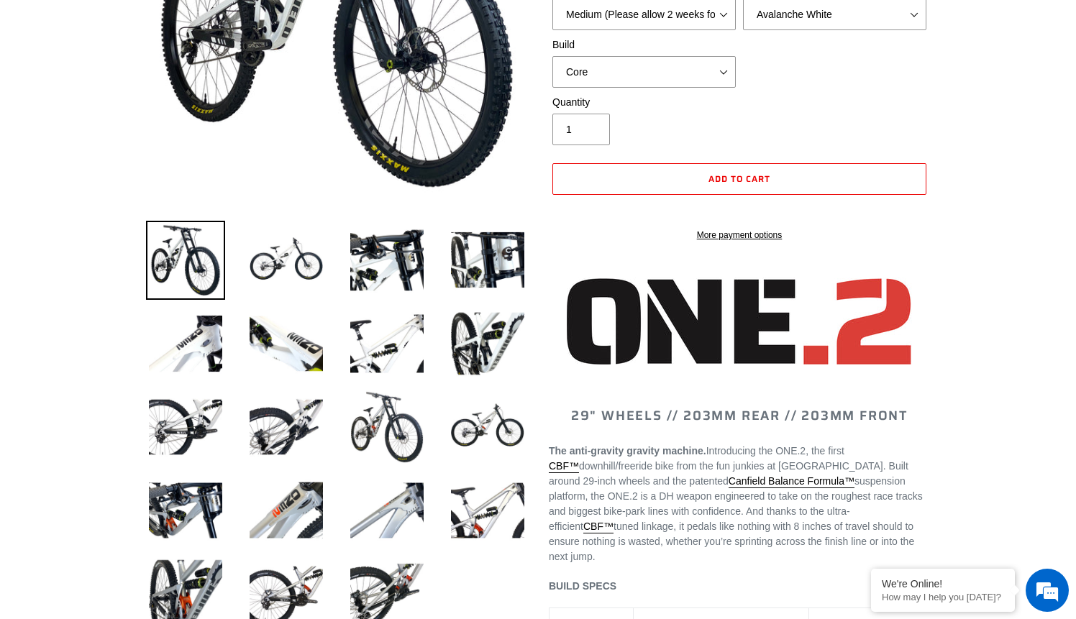
scroll to position [365, 0]
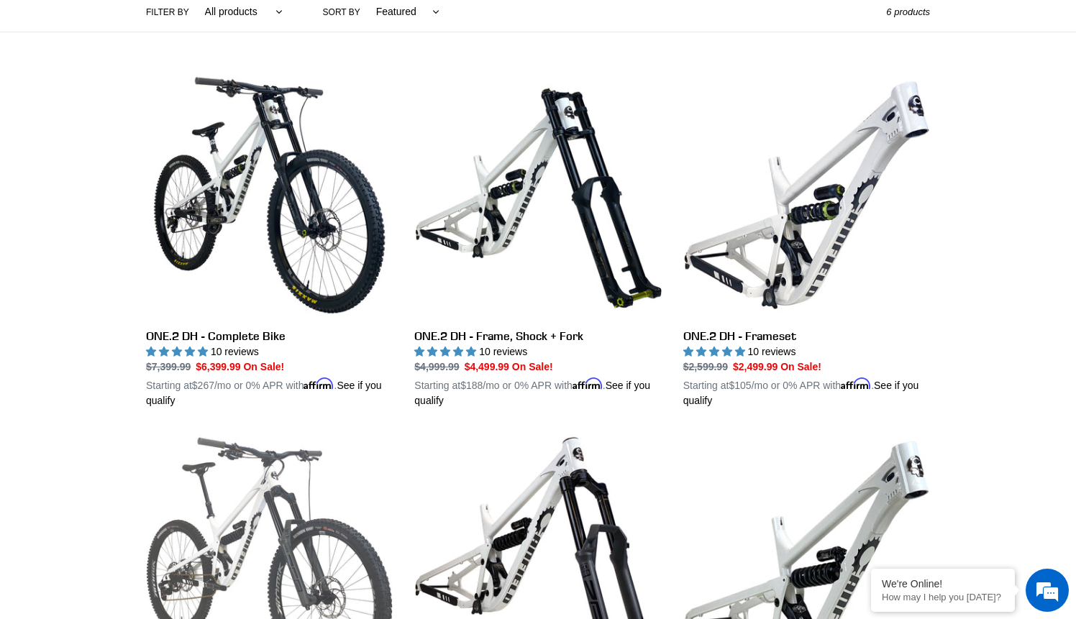
click at [284, 511] on link "ONE.2 Super Enduro - Complete Bike" at bounding box center [269, 602] width 247 height 337
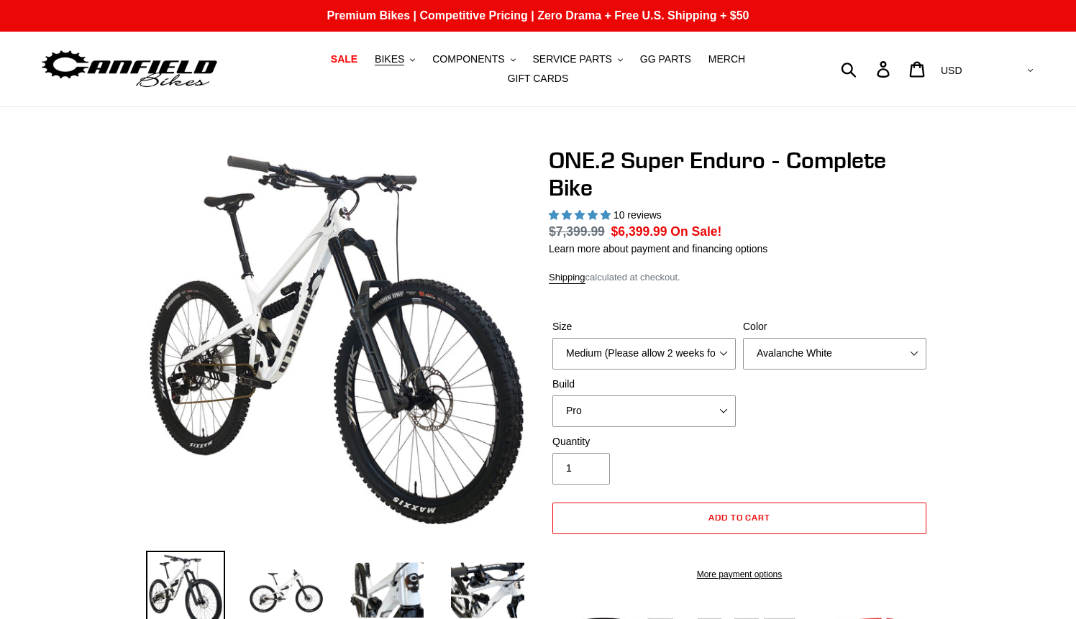
select select "highest-rating"
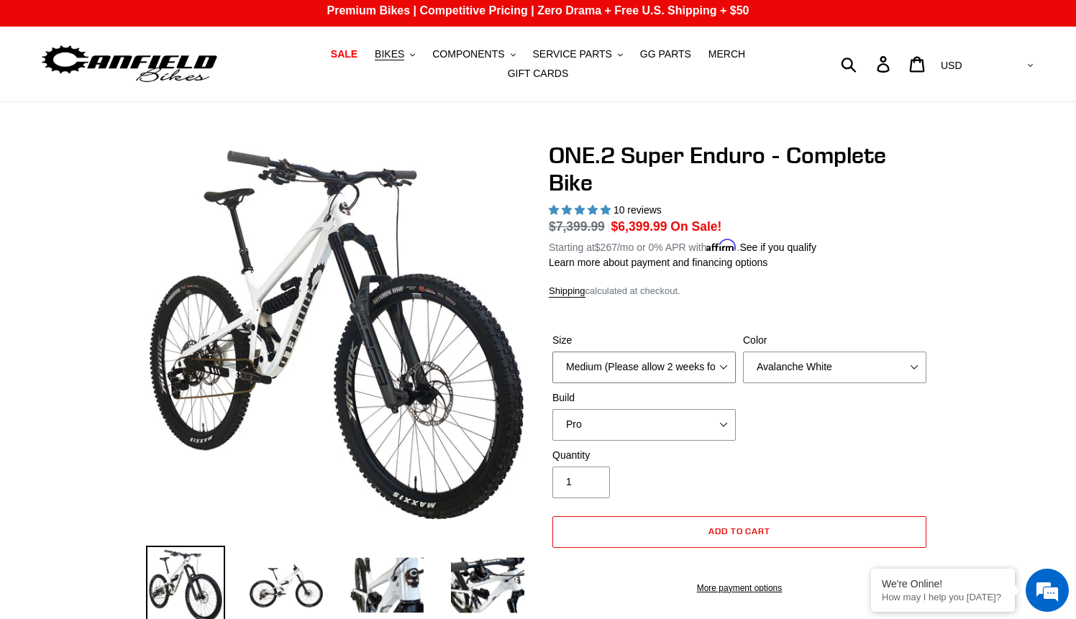
click at [696, 365] on select "Medium (Please allow 2 weeks for delivery) Large (Sold Out)" at bounding box center [643, 368] width 183 height 32
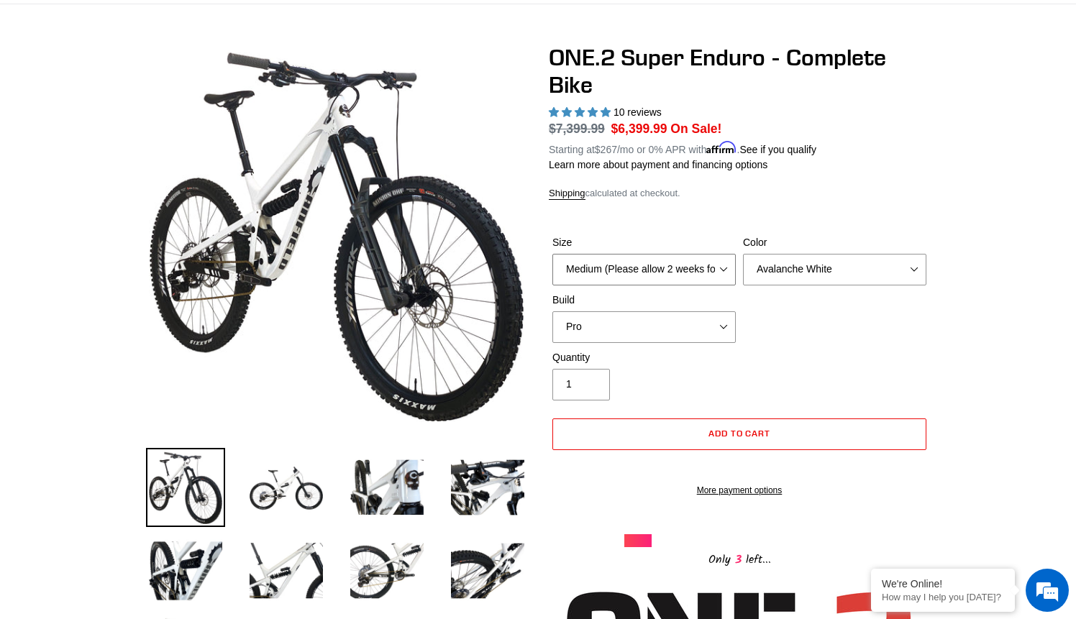
scroll to position [109, 0]
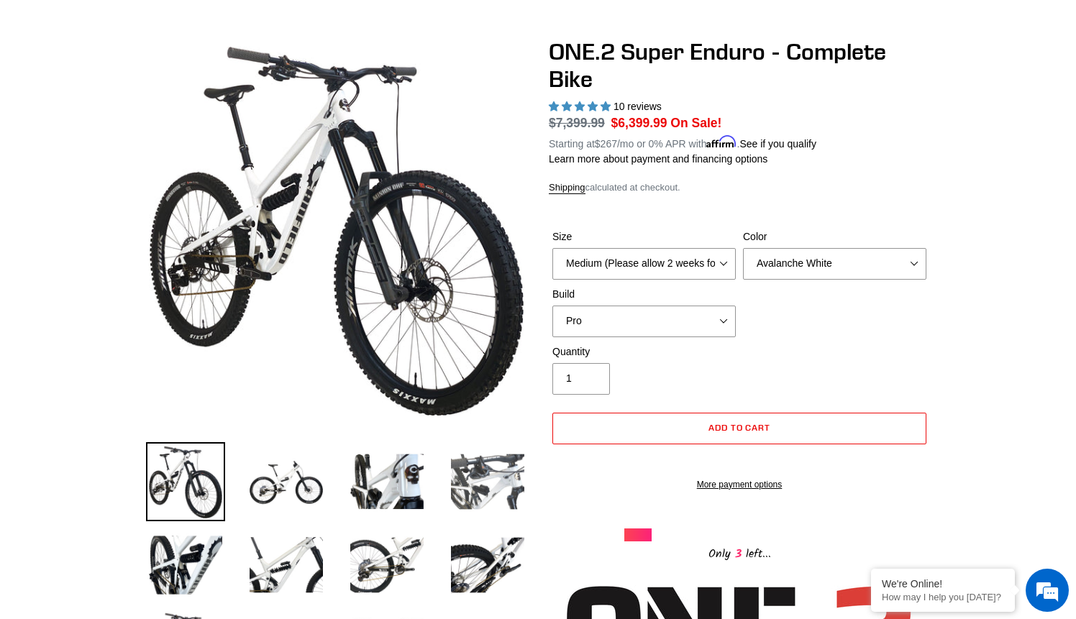
click at [479, 473] on img at bounding box center [487, 481] width 79 height 79
